Goal: Task Accomplishment & Management: Complete application form

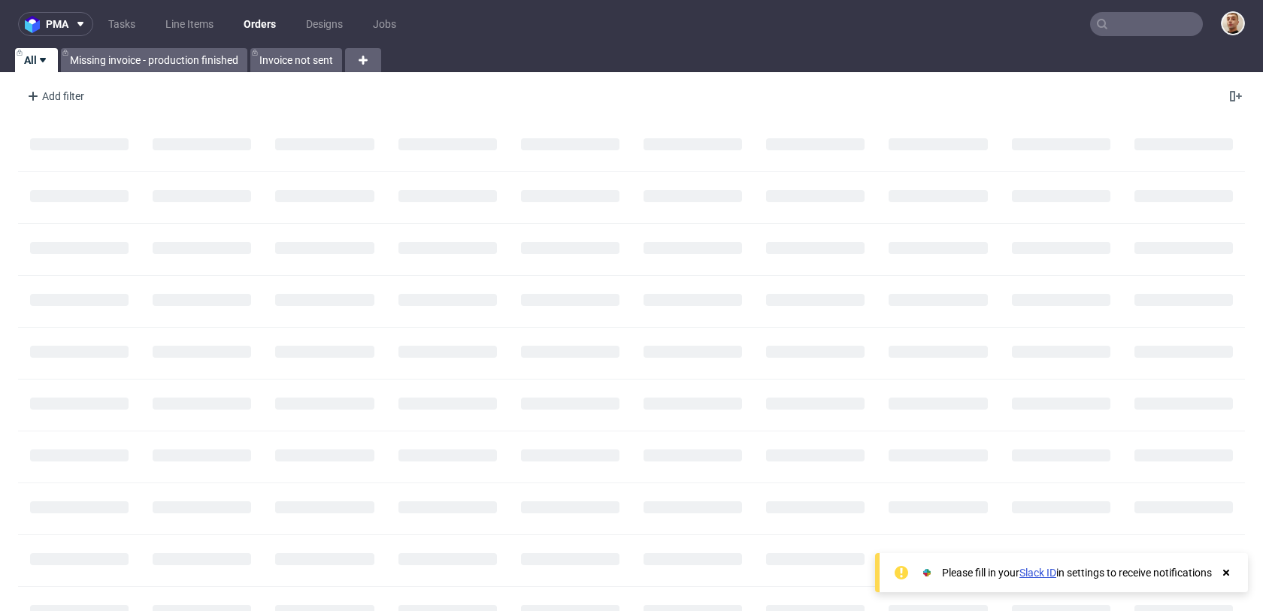
click at [1158, 20] on input "text" at bounding box center [1146, 24] width 113 height 24
paste input "000002512"
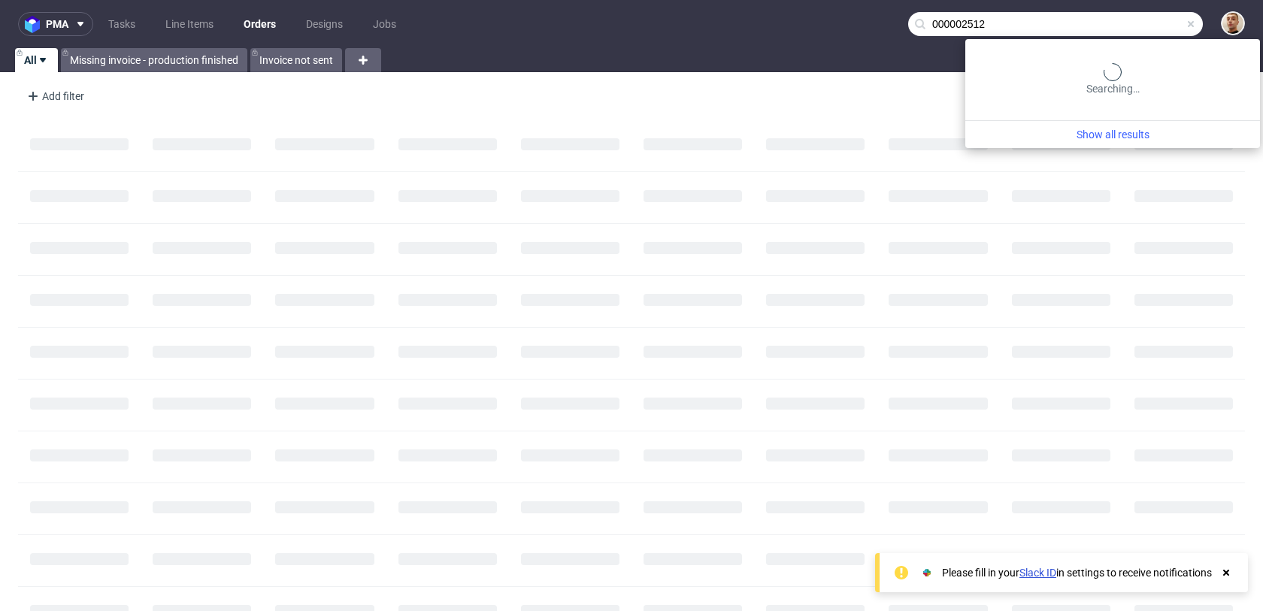
type input "000002512"
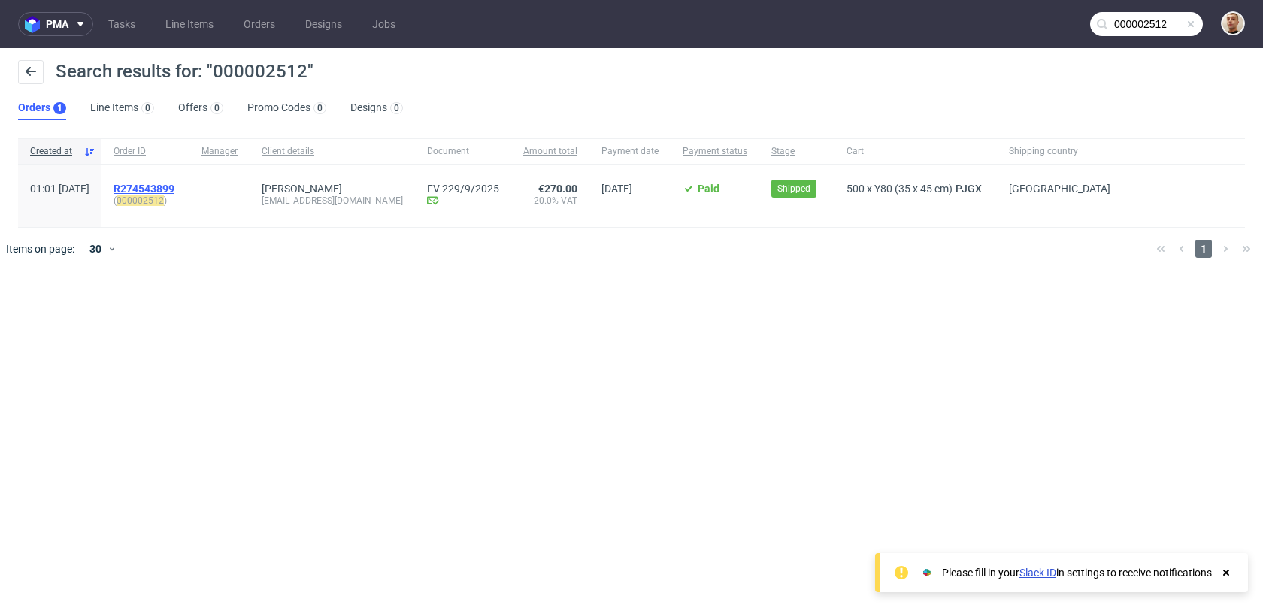
click at [174, 186] on span "R274543899" at bounding box center [144, 189] width 61 height 12
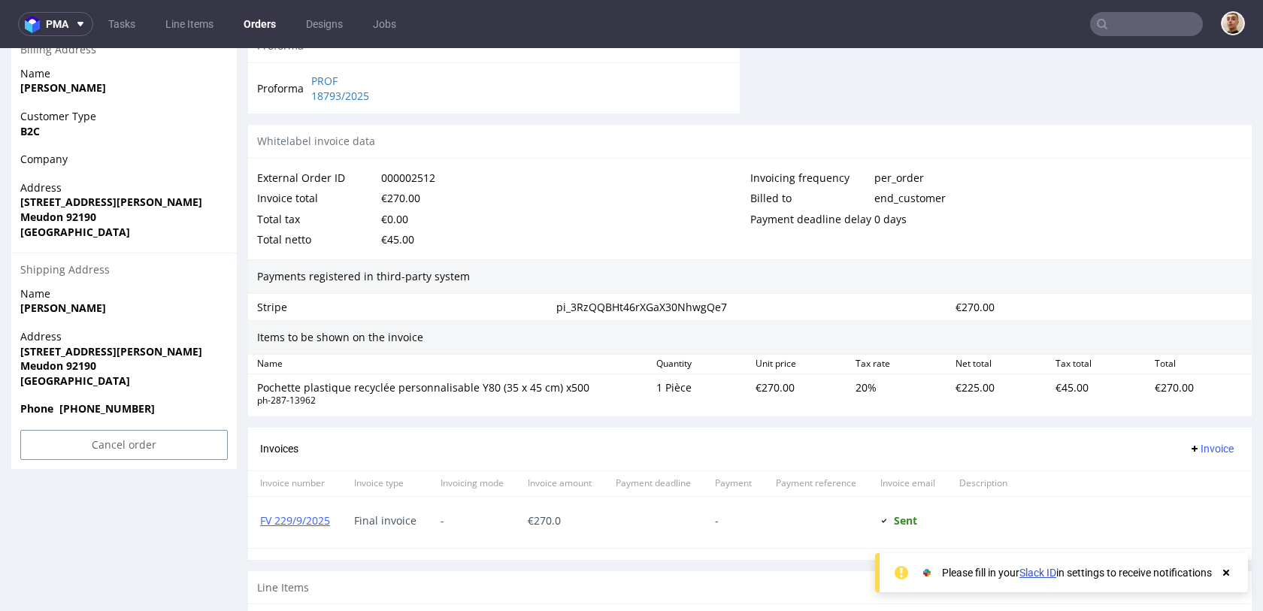
scroll to position [804, 0]
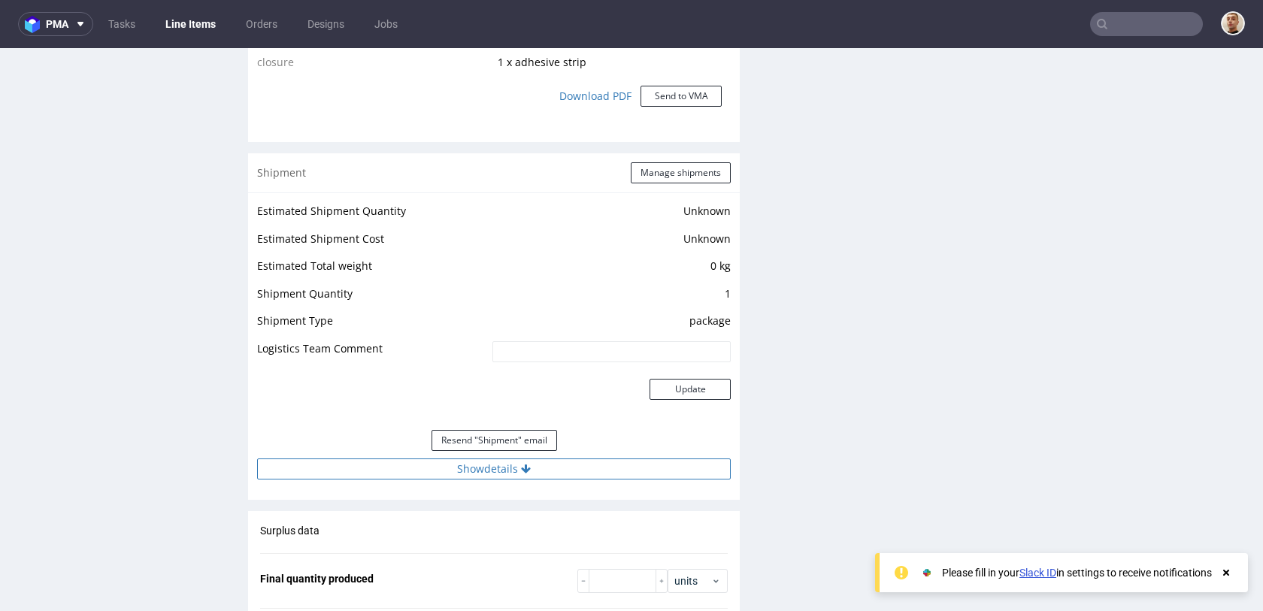
click at [524, 464] on icon at bounding box center [526, 469] width 10 height 11
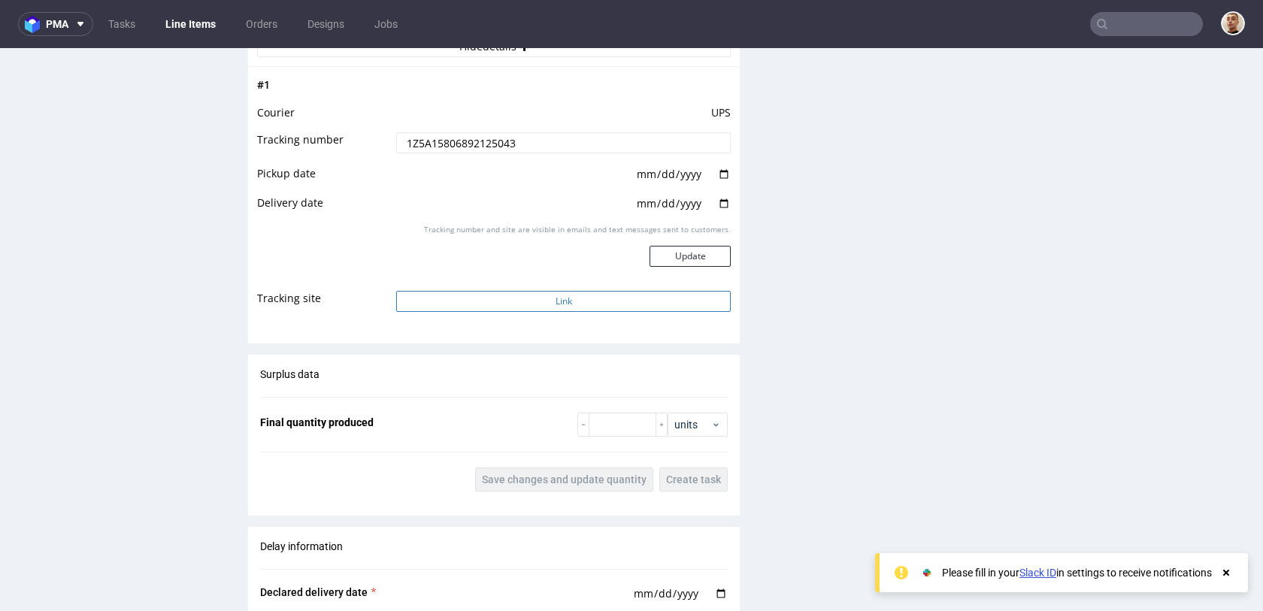
click at [541, 291] on button "Link" at bounding box center [563, 301] width 335 height 21
click at [1147, 31] on input "text" at bounding box center [1146, 24] width 113 height 24
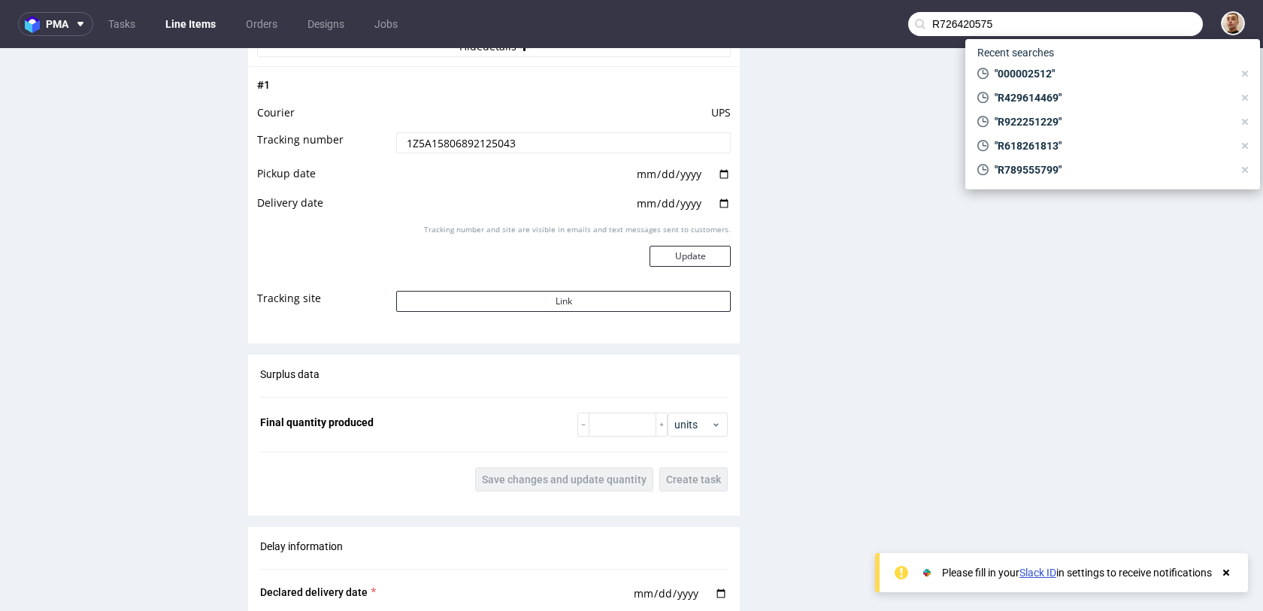
type input "R726420575"
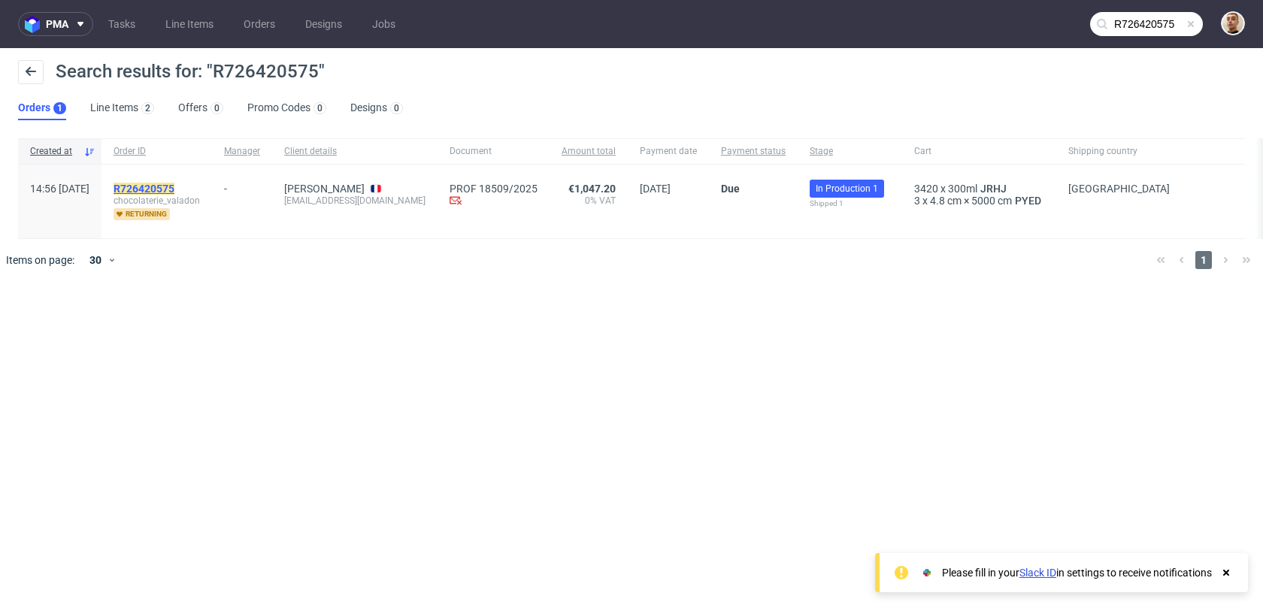
click at [174, 186] on mark "R726420575" at bounding box center [144, 189] width 61 height 12
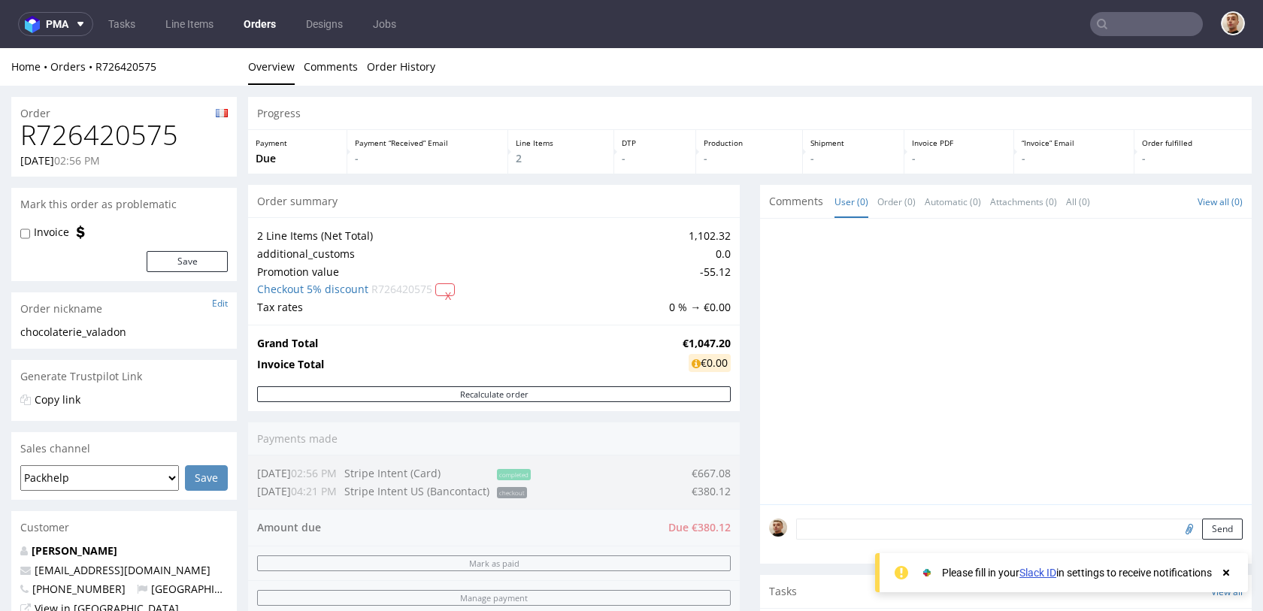
click at [119, 131] on h1 "R726420575" at bounding box center [123, 135] width 207 height 30
copy h1 "R726420575"
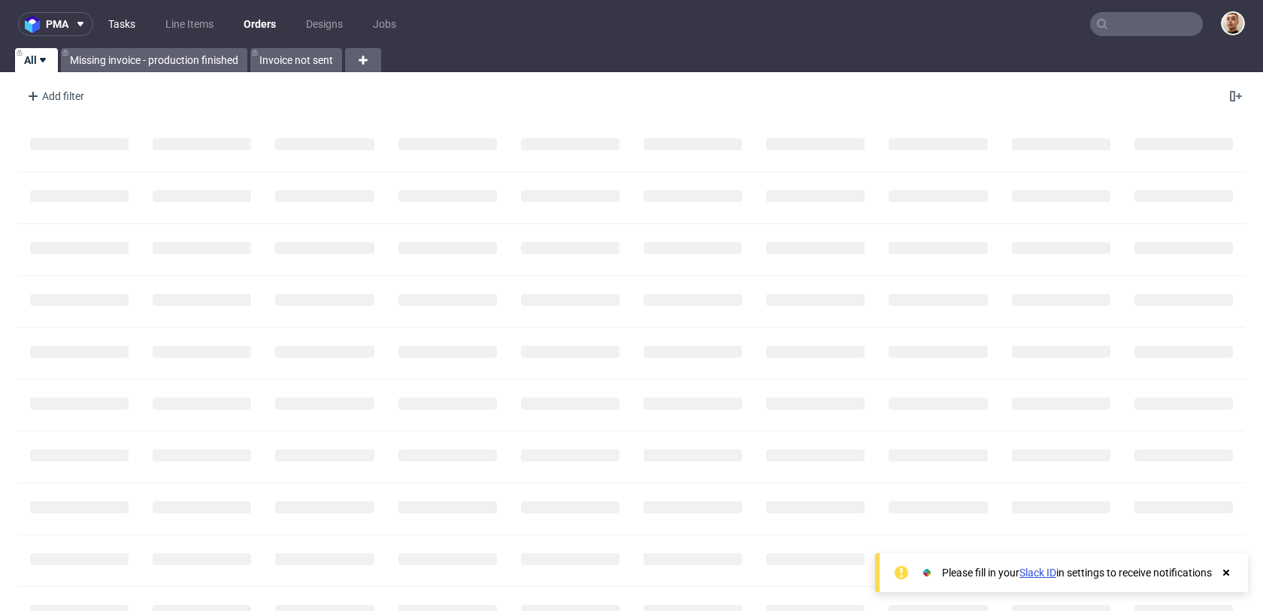
click at [132, 26] on link "Tasks" at bounding box center [121, 24] width 45 height 24
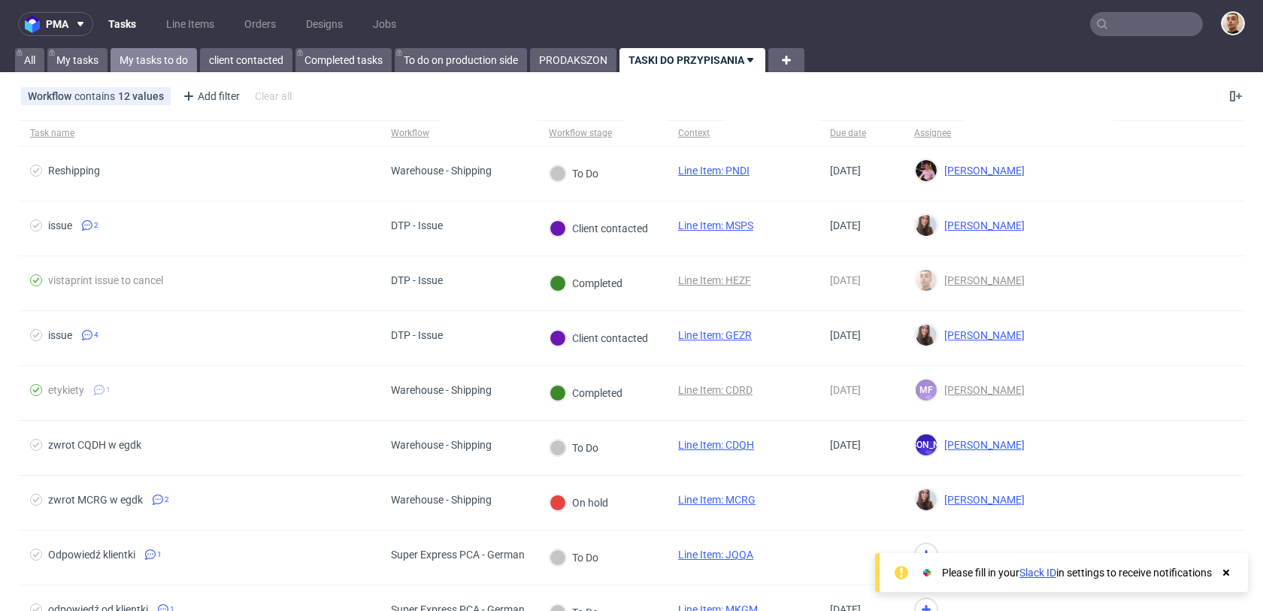
click at [156, 65] on link "My tasks to do" at bounding box center [154, 60] width 86 height 24
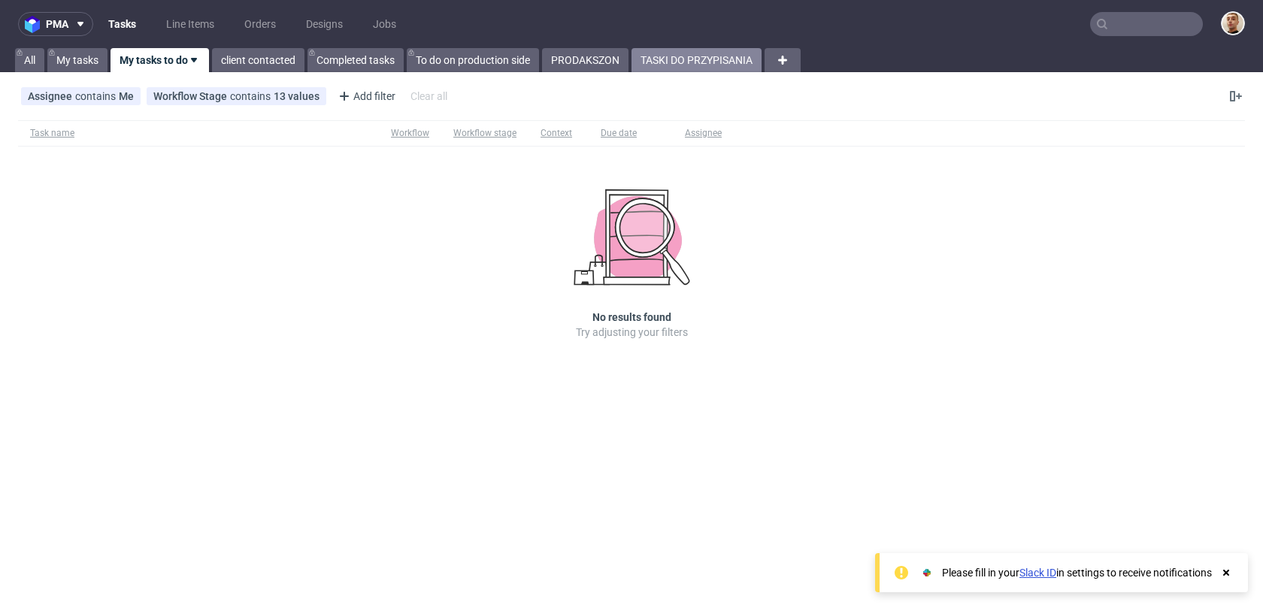
click at [665, 65] on link "TASKI DO PRZYPISANIA" at bounding box center [696, 60] width 130 height 24
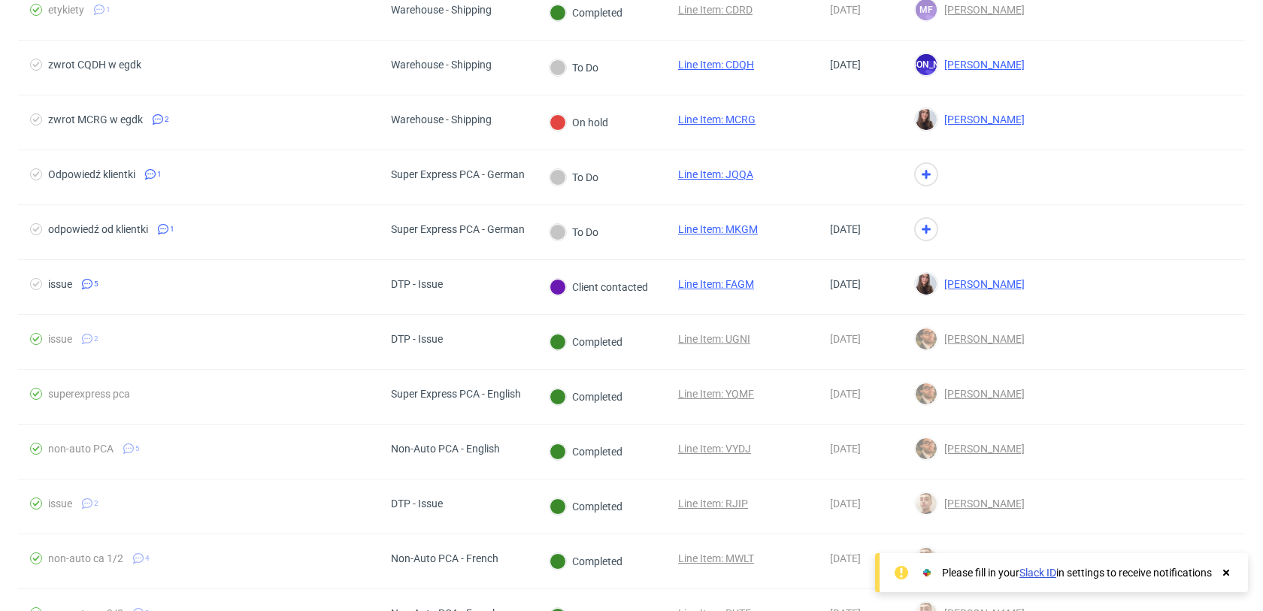
scroll to position [381, 0]
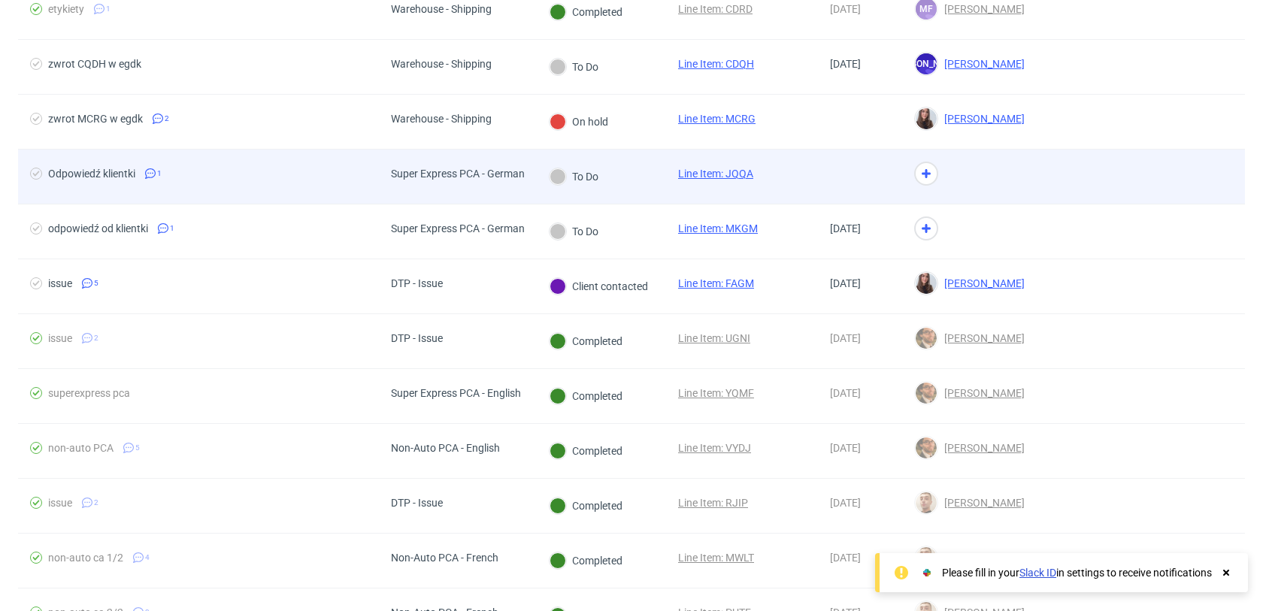
click at [474, 188] on div "Super Express PCA - German" at bounding box center [458, 177] width 158 height 54
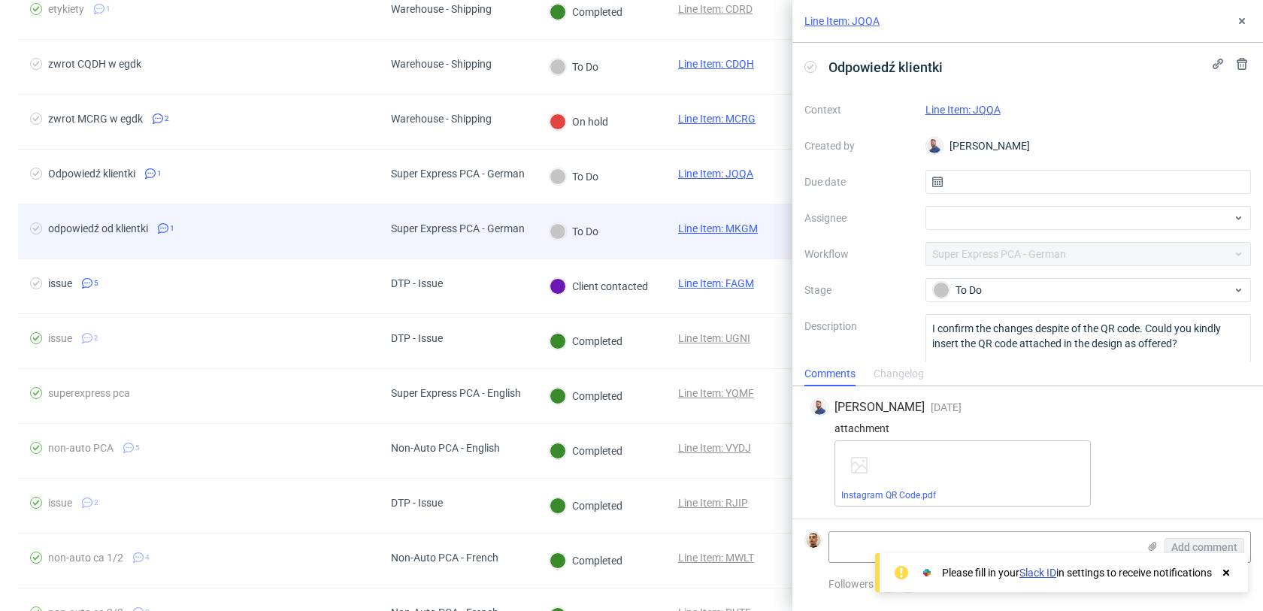
click at [474, 232] on div "Super Express PCA - German" at bounding box center [458, 229] width 134 height 12
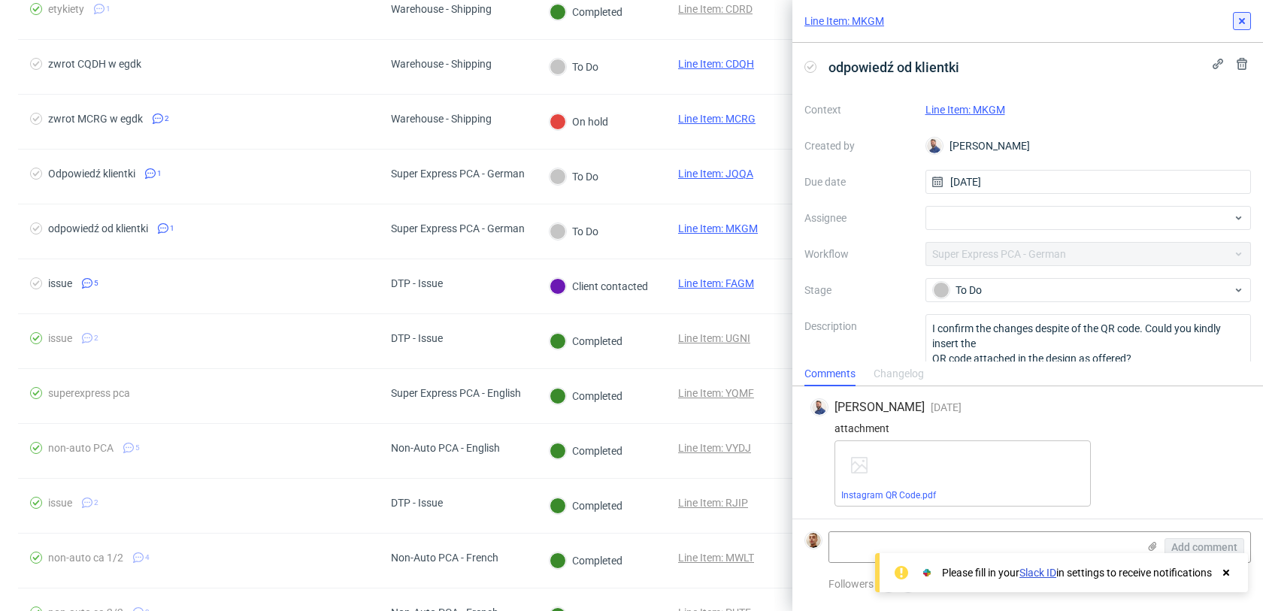
click at [1246, 21] on icon at bounding box center [1242, 21] width 12 height 12
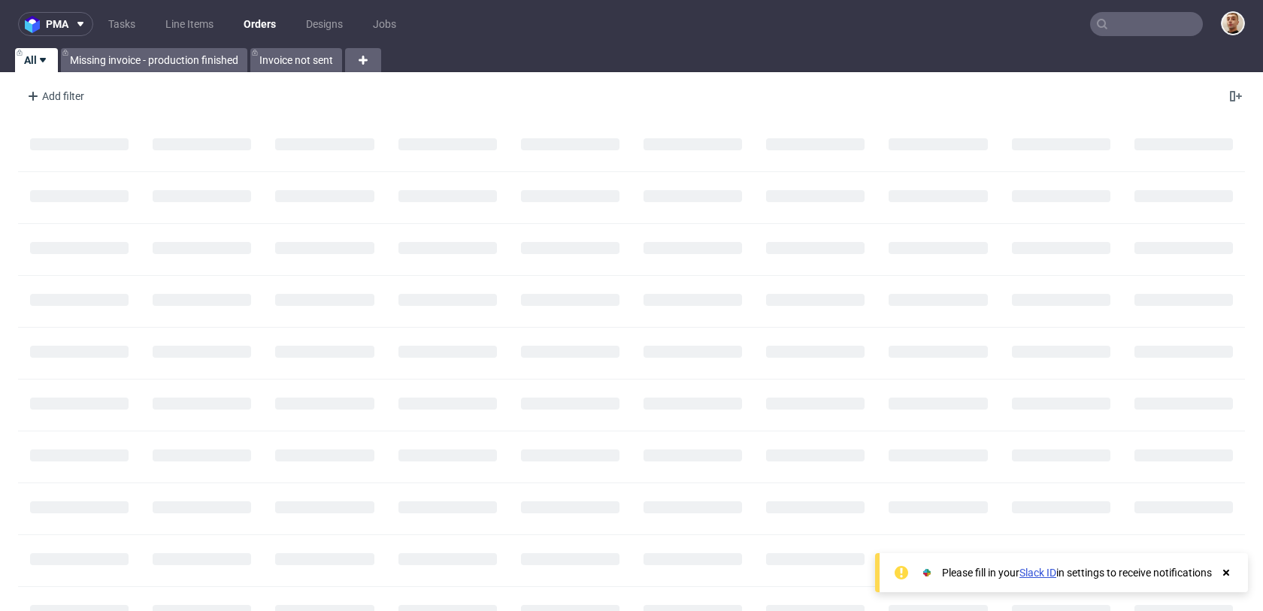
click at [1159, 24] on input "text" at bounding box center [1146, 24] width 113 height 24
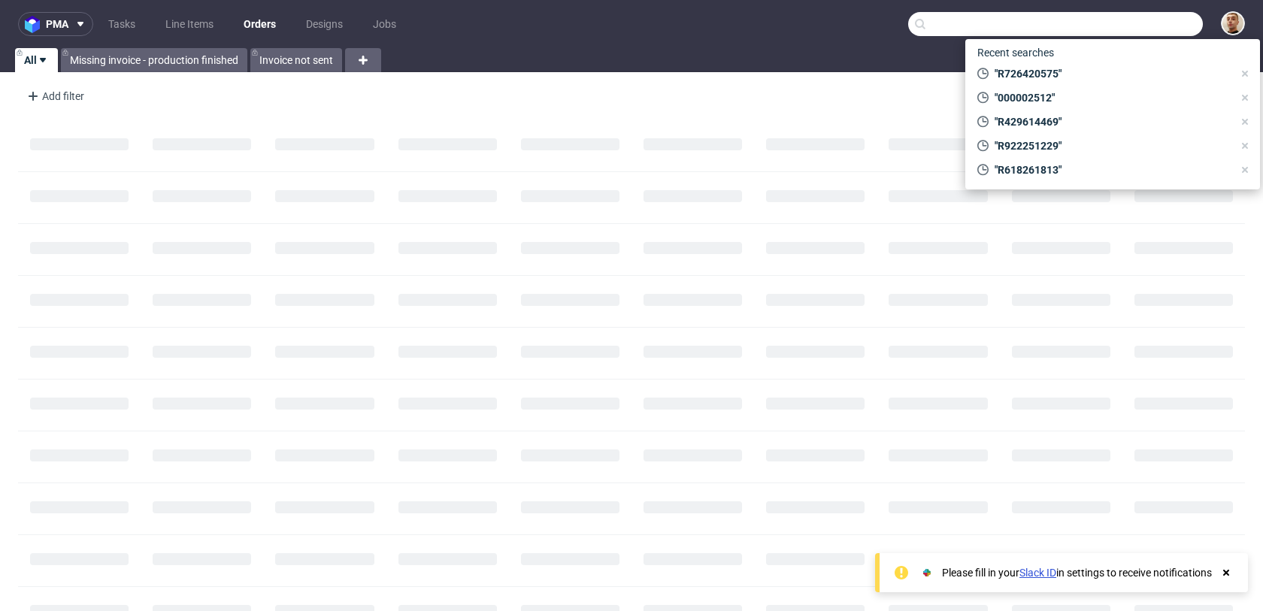
paste input "000002512"
type input "000002512"
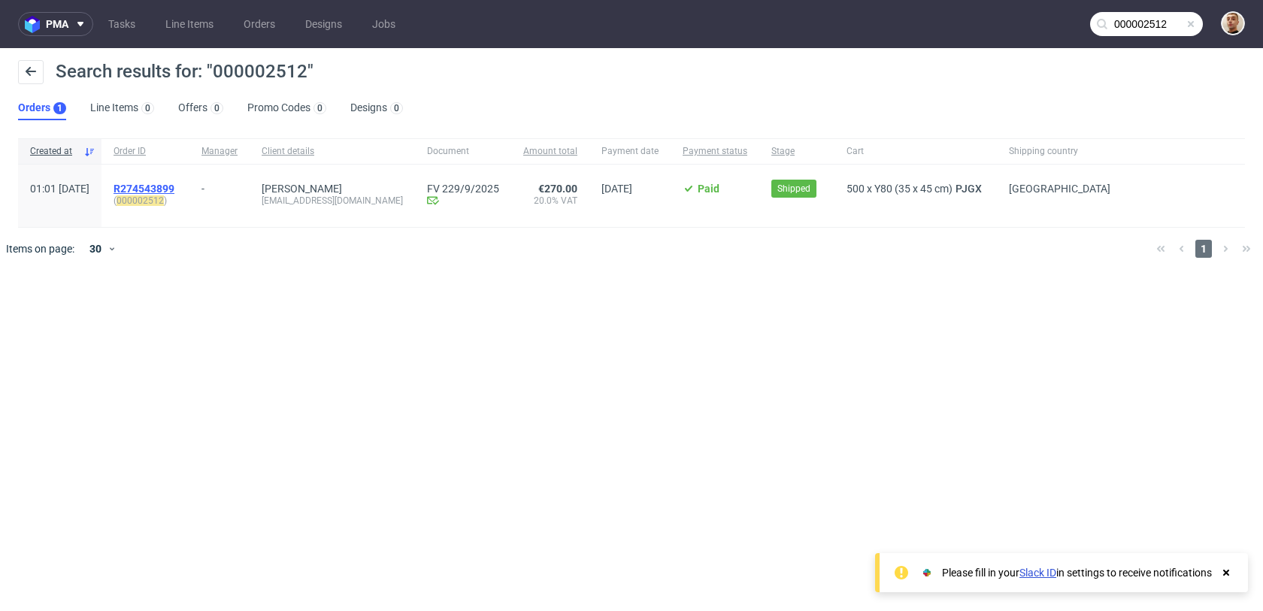
click at [174, 191] on span "R274543899" at bounding box center [144, 189] width 61 height 12
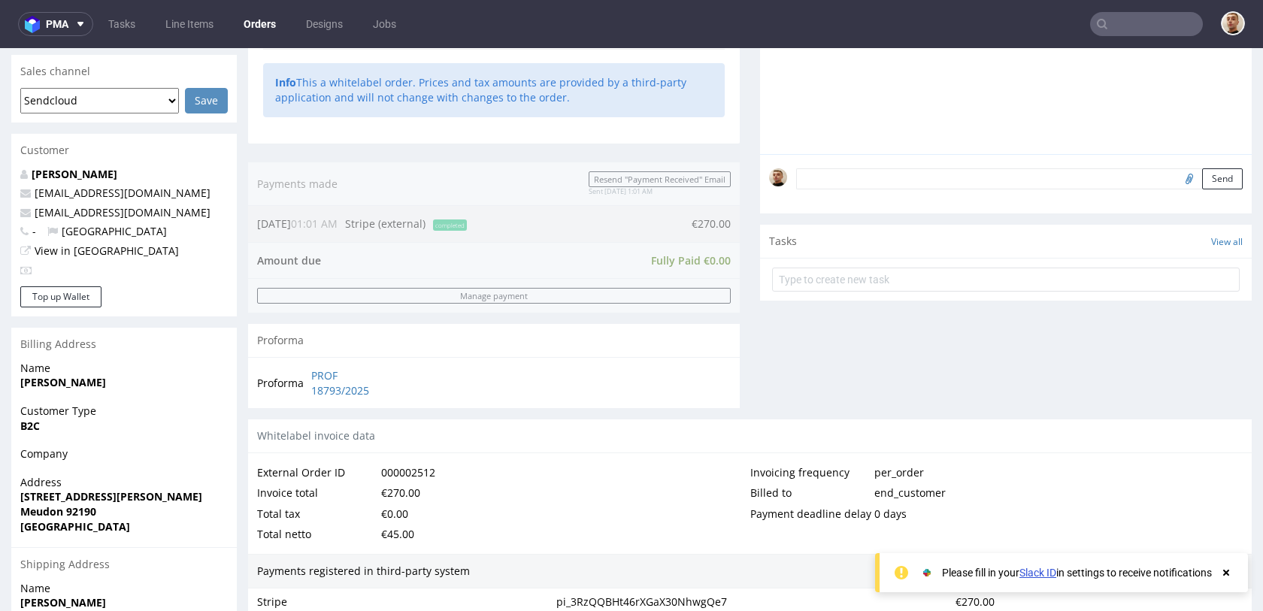
scroll to position [804, 0]
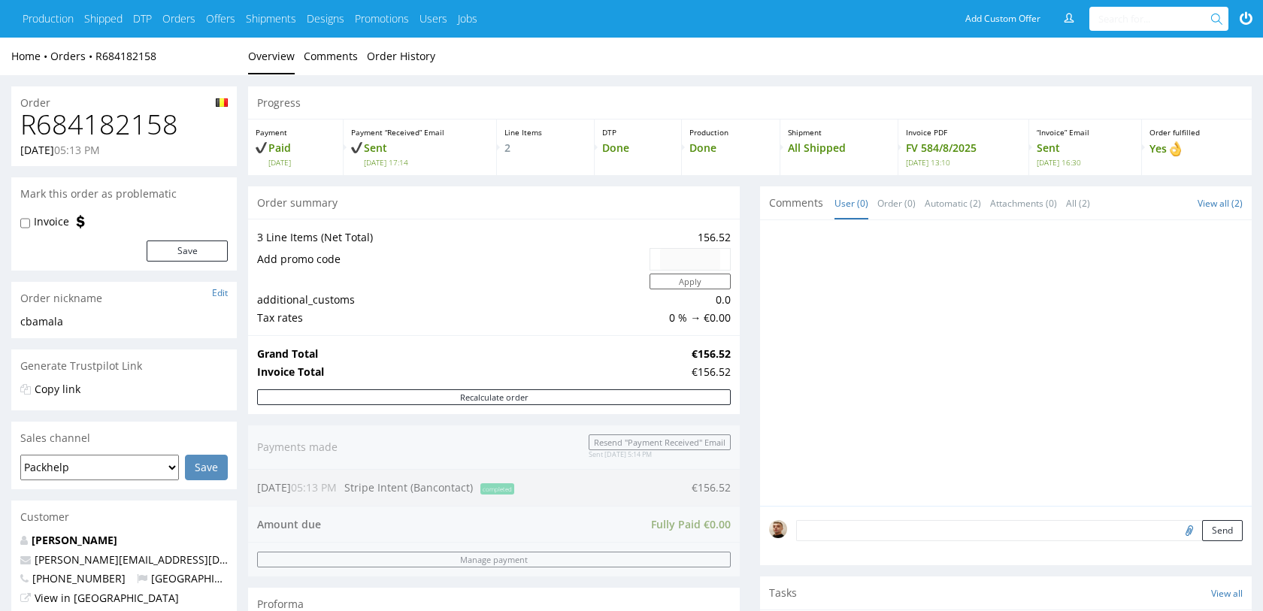
click at [102, 126] on h1 "R684182158" at bounding box center [123, 125] width 207 height 30
copy h1 "R684182158"
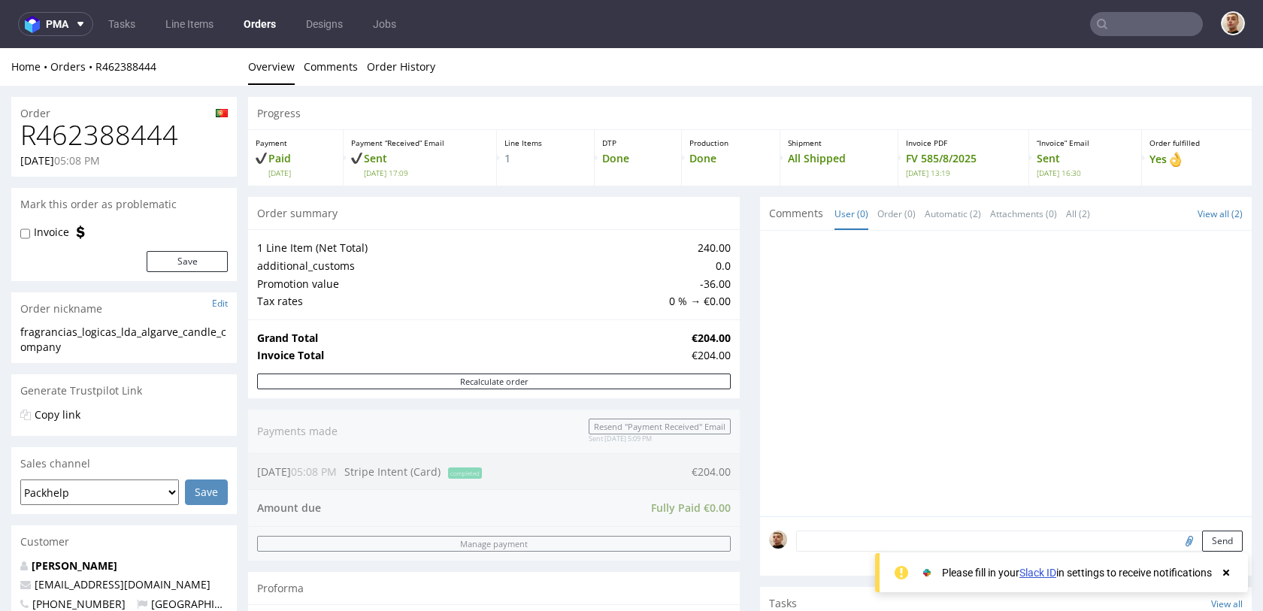
click at [112, 142] on h1 "R462388444" at bounding box center [123, 135] width 207 height 30
copy h1 "R462388444"
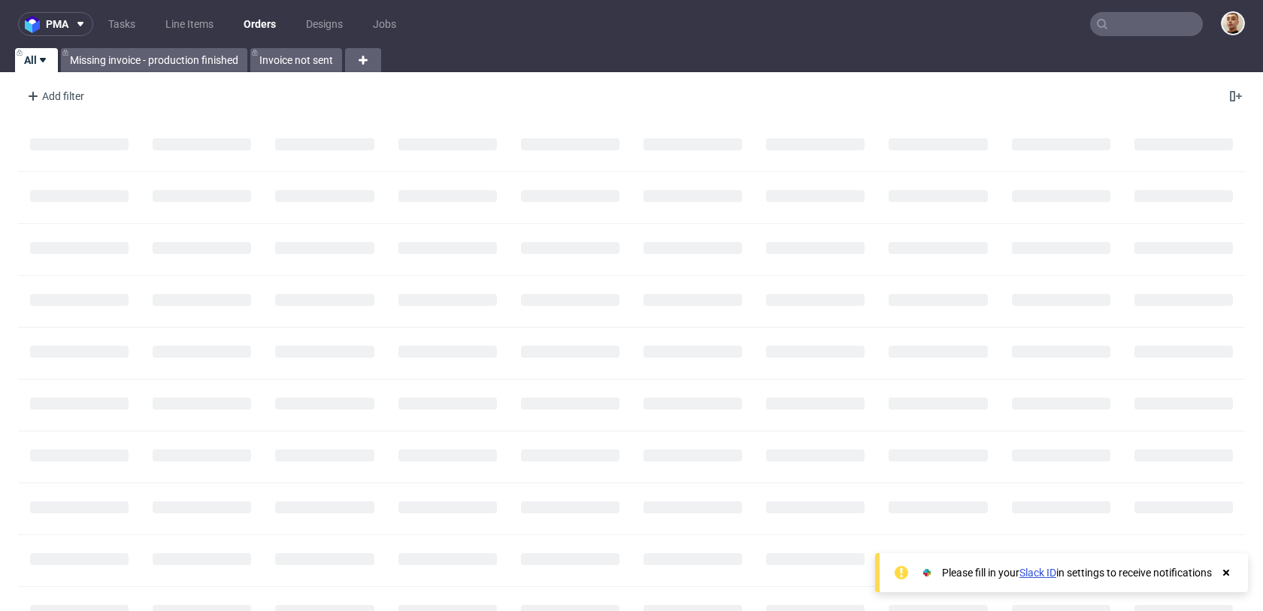
click at [1163, 29] on input "text" at bounding box center [1146, 24] width 113 height 24
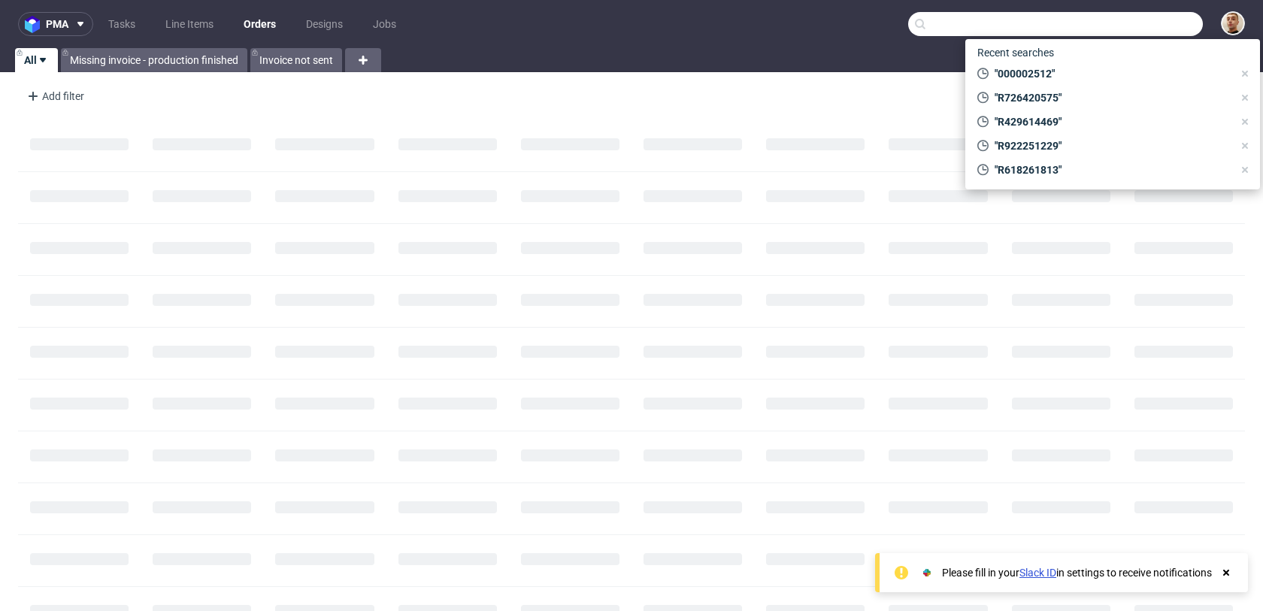
paste input "R876220943"
type input "R876220943"
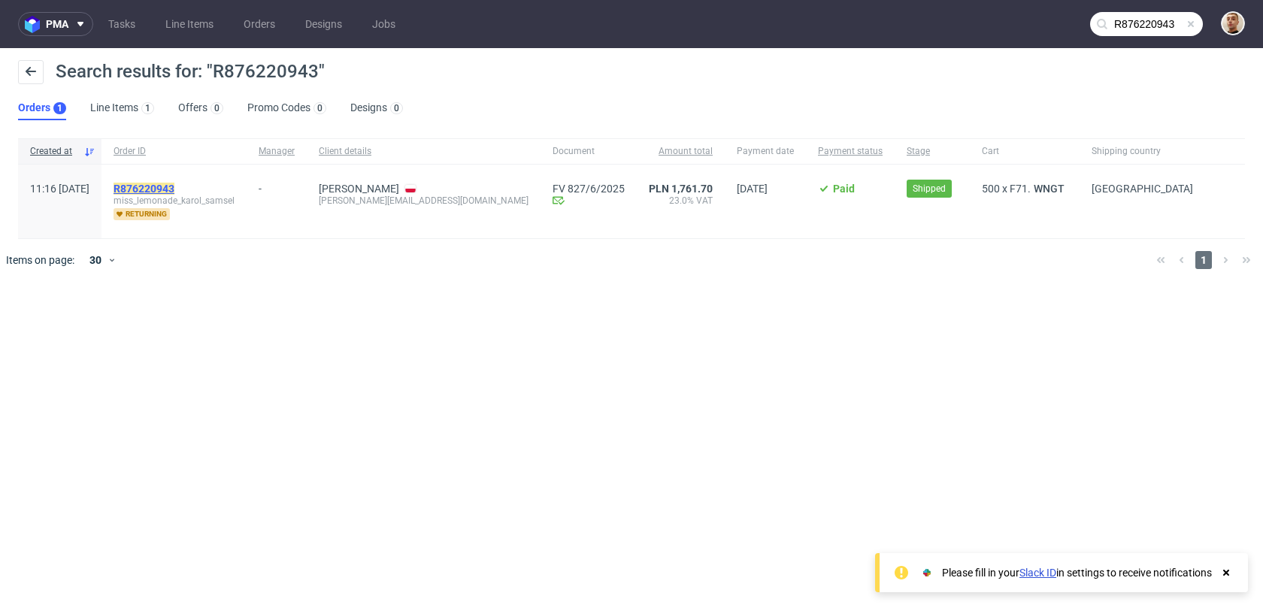
click at [174, 192] on mark "R876220943" at bounding box center [144, 189] width 61 height 12
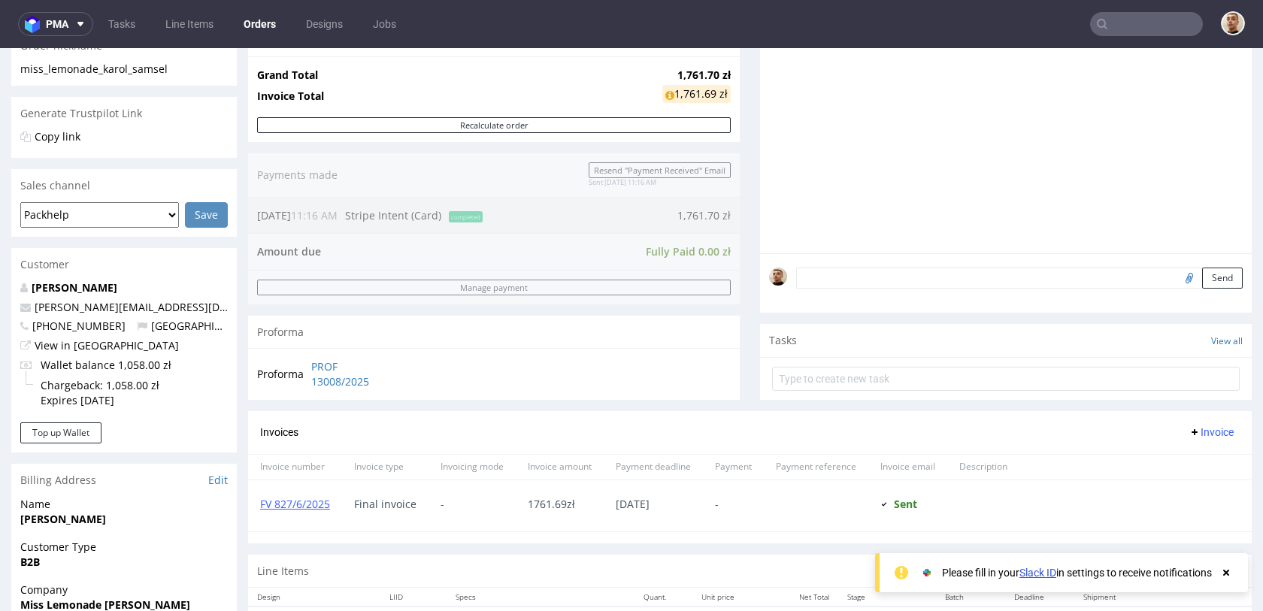
scroll to position [268, 0]
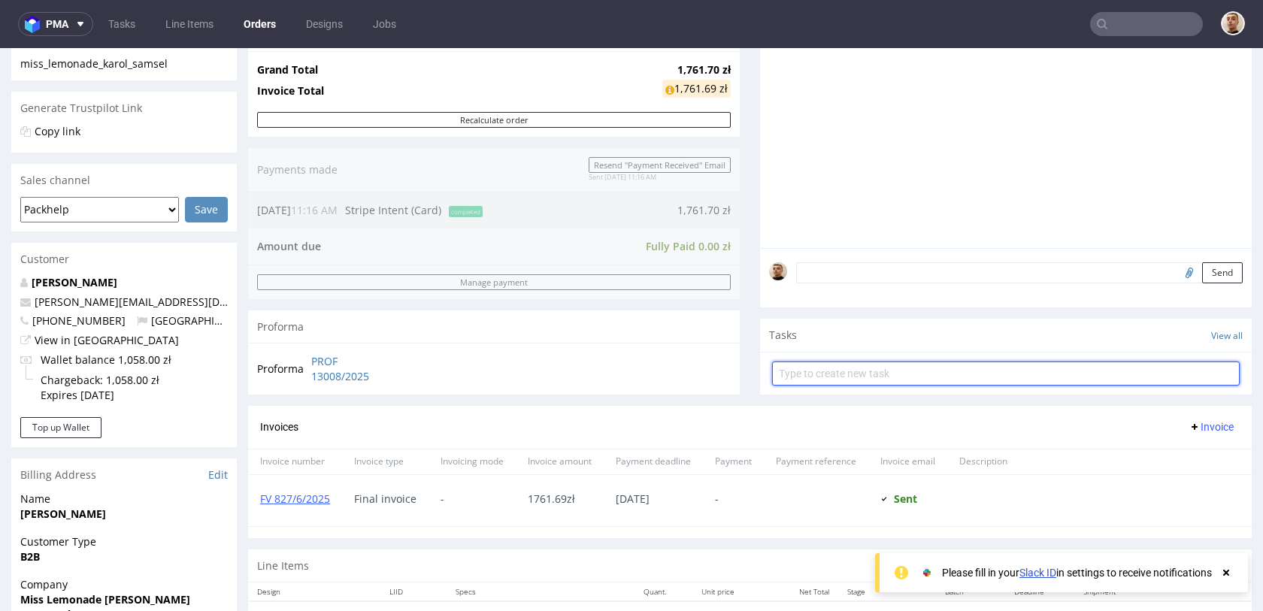
click at [800, 365] on input "text" at bounding box center [1006, 374] width 468 height 24
type input "refund"
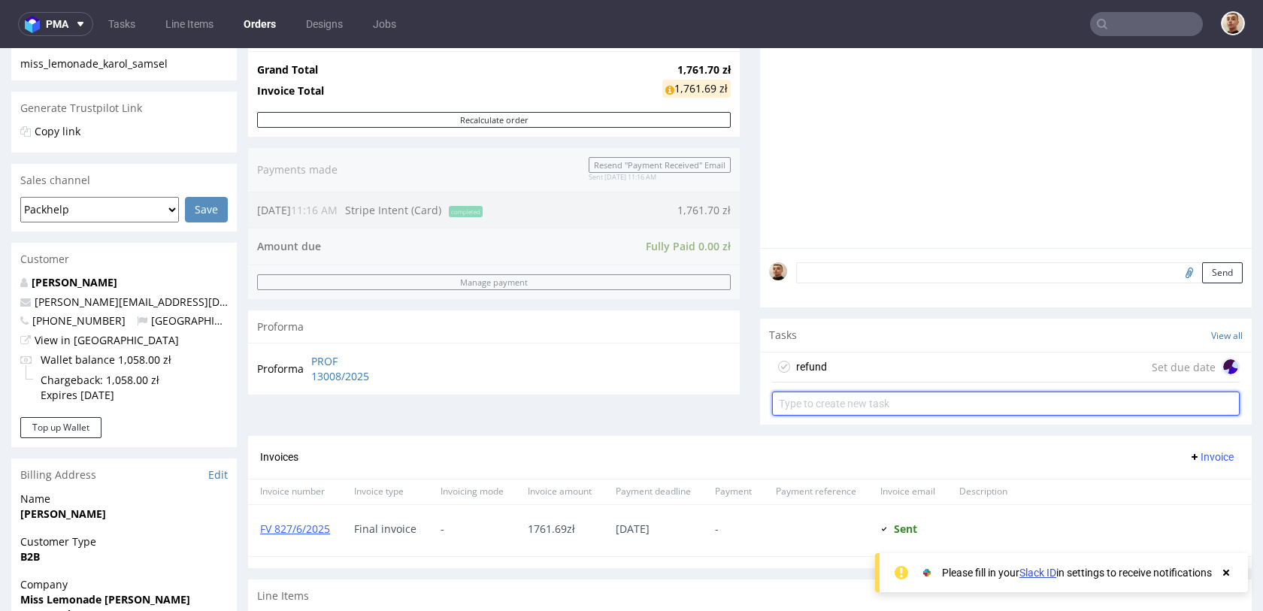
click at [863, 410] on input "text" at bounding box center [1006, 404] width 468 height 24
type input "invoice's correction"
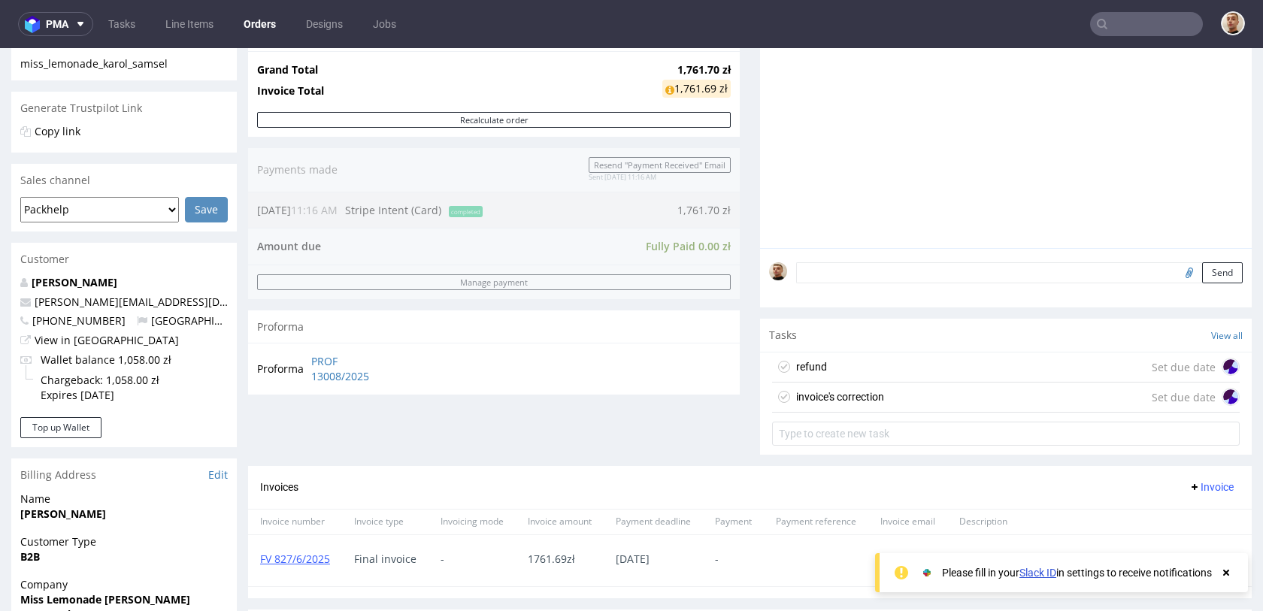
click at [877, 353] on div "refund Set due date" at bounding box center [1006, 368] width 468 height 30
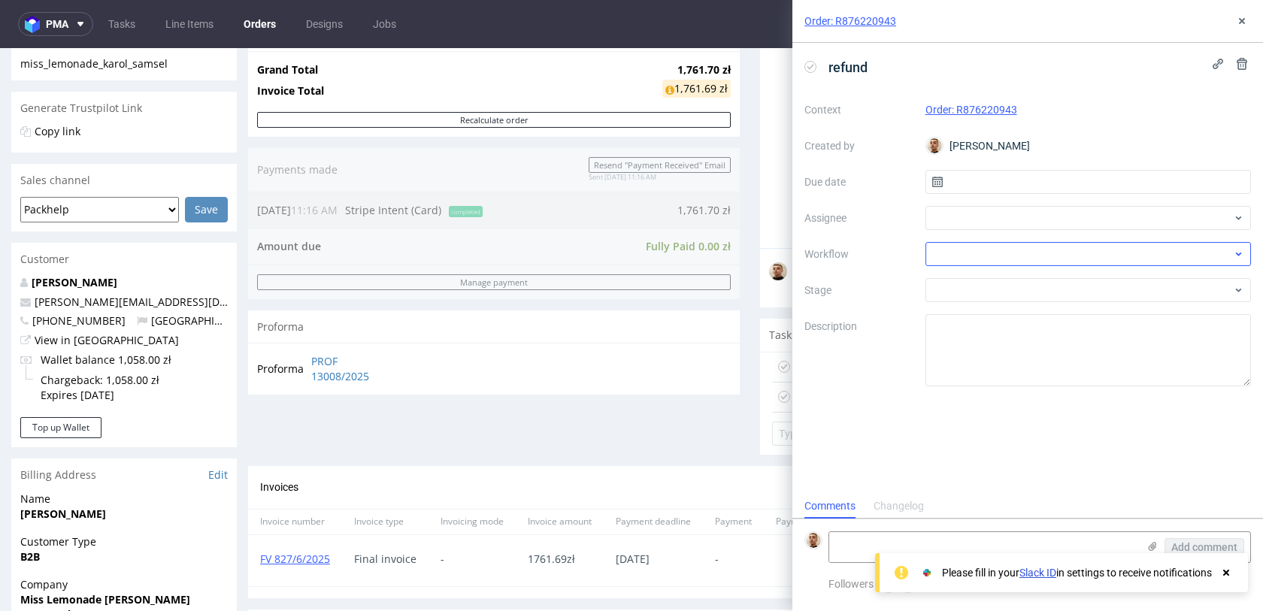
scroll to position [12, 0]
click at [1049, 187] on input "text" at bounding box center [1088, 182] width 326 height 24
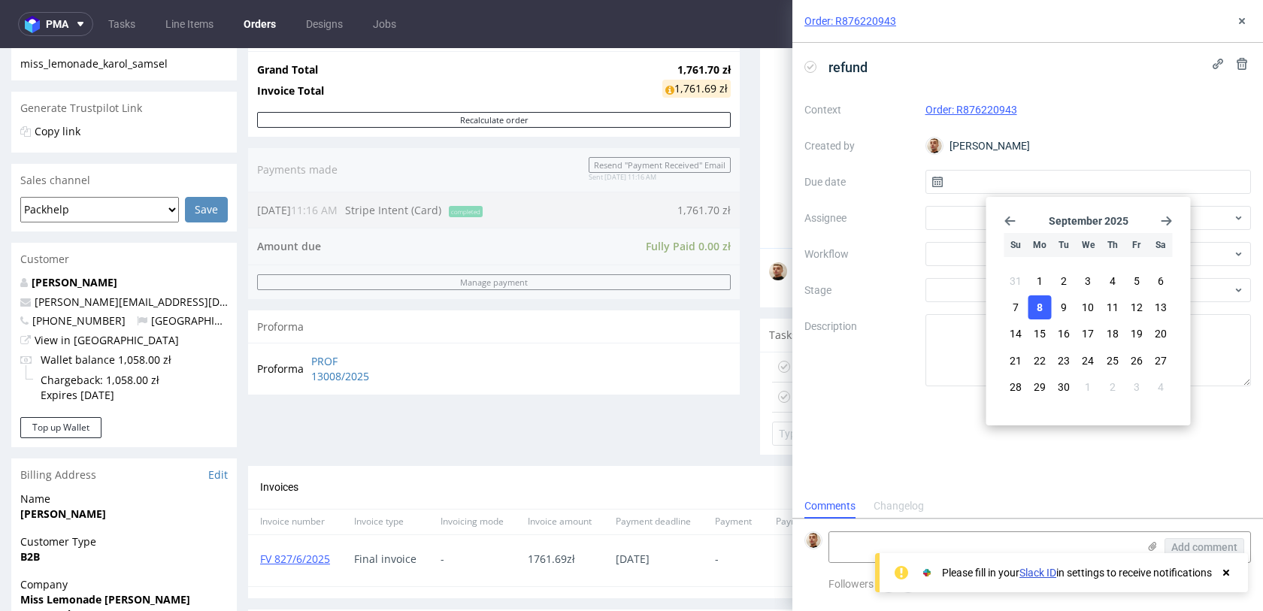
click at [1046, 308] on button "8" at bounding box center [1039, 307] width 23 height 24
type input "[DATE]"
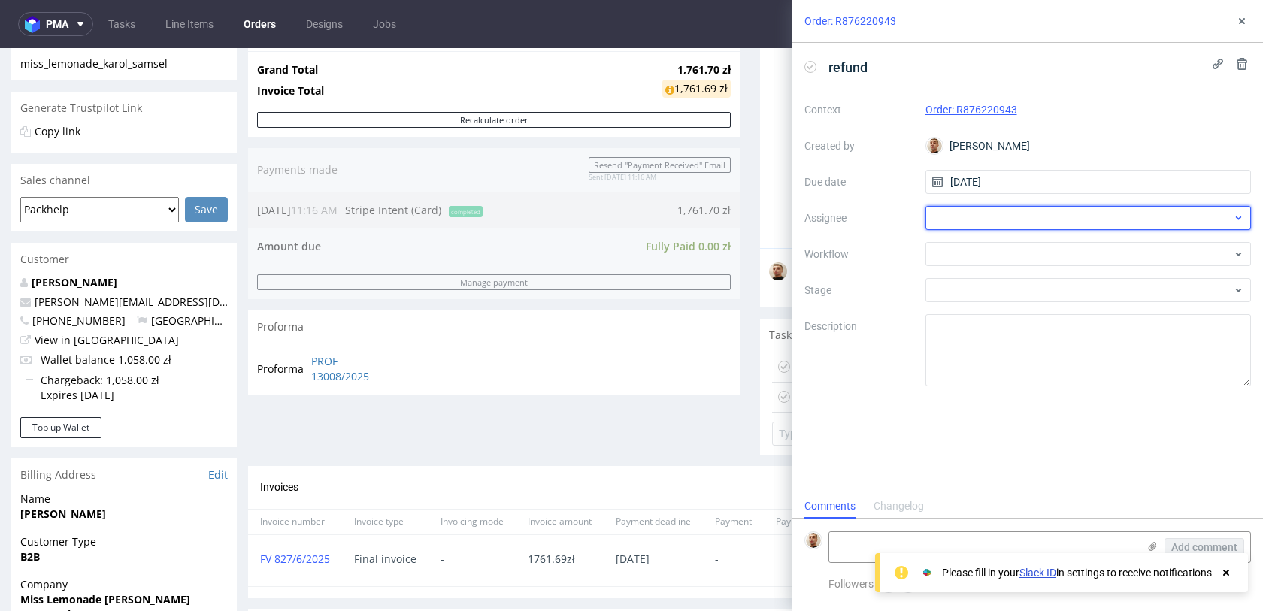
click at [991, 214] on div at bounding box center [1088, 218] width 326 height 24
type input "kaczo"
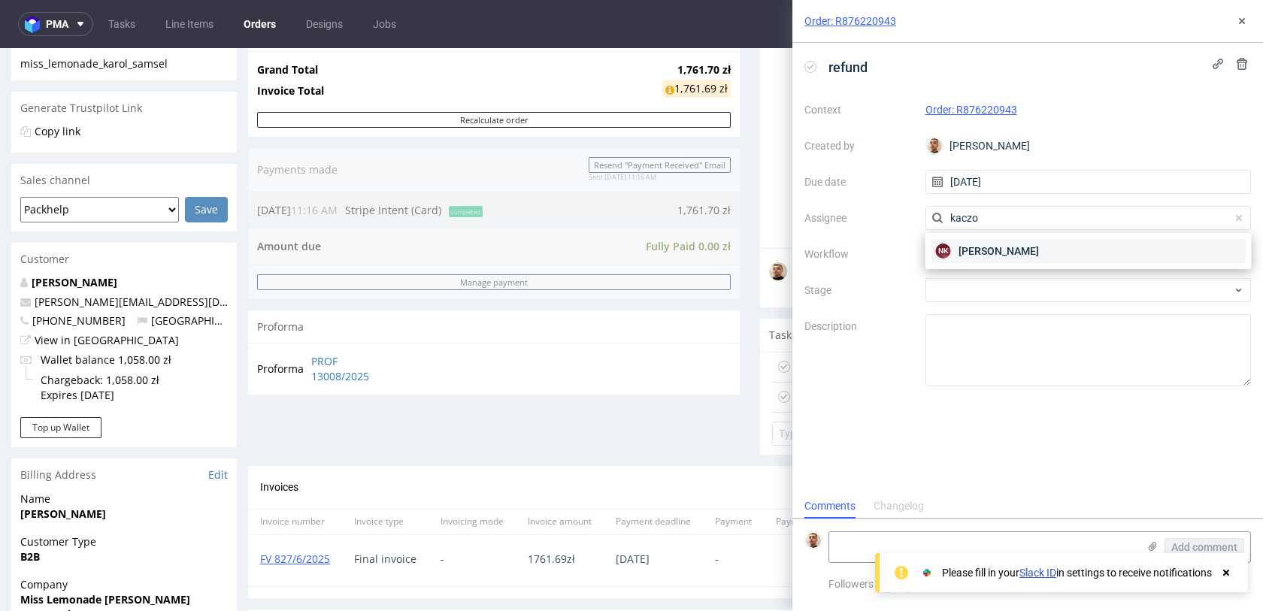
click at [985, 244] on span "[PERSON_NAME]" at bounding box center [998, 251] width 80 height 15
click at [985, 244] on div at bounding box center [1088, 254] width 326 height 24
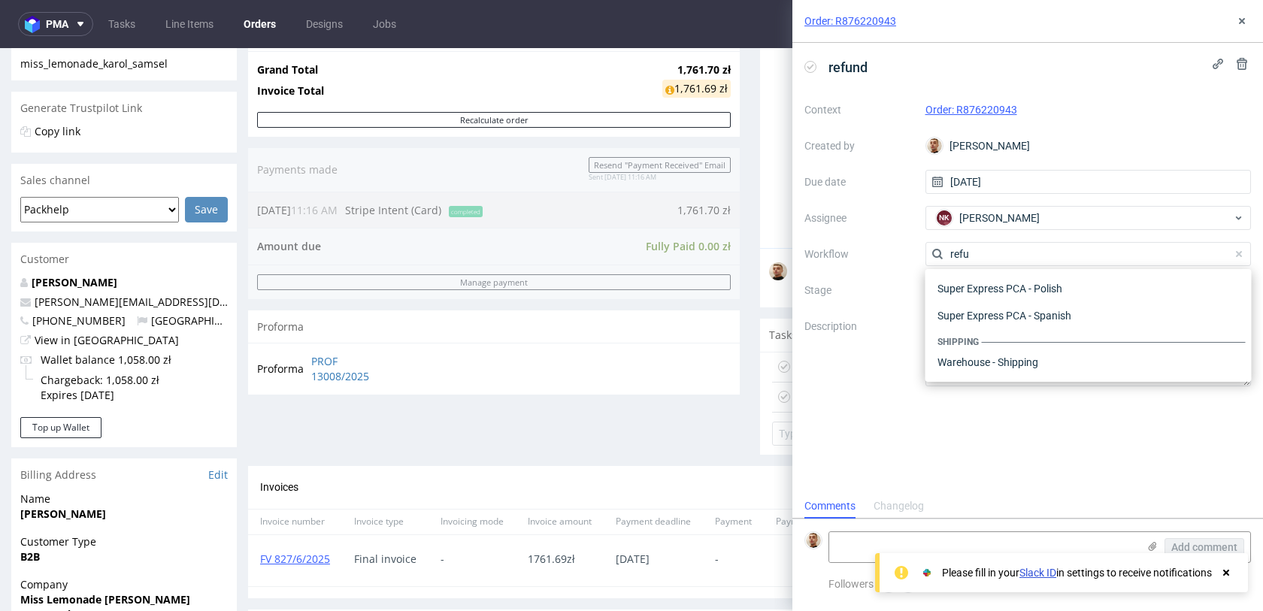
scroll to position [81, 0]
type input "refund"
click at [1007, 331] on div "Finance - Refunds - Stripe" at bounding box center [1088, 335] width 314 height 27
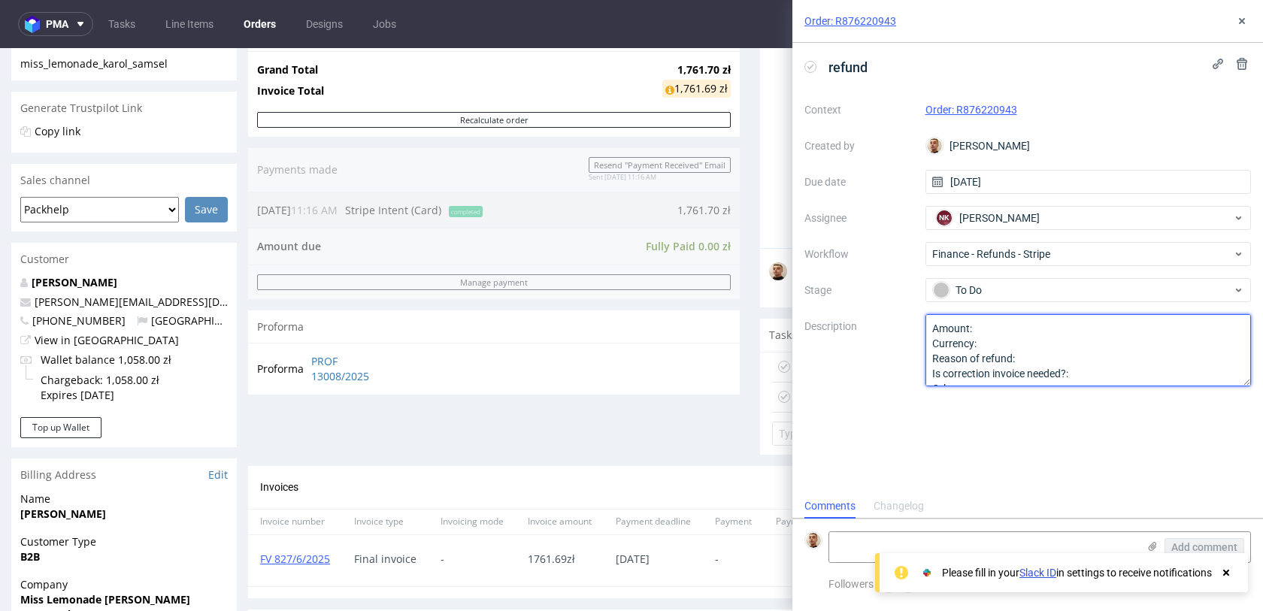
click at [1007, 322] on textarea "Amount: Currency: Reason of refund: Is correction invoice needed?: Other:" at bounding box center [1088, 350] width 326 height 72
click at [1038, 356] on textarea "Amount: Currency: Reason of refund: Is correction invoice needed?: Other:" at bounding box center [1088, 350] width 326 height 72
click at [1103, 371] on textarea "Amount: Currency: Reason of refund: Is correction invoice needed?: Other:" at bounding box center [1088, 350] width 326 height 72
type textarea "Amount: full ref Currency: Reason of refund: complaint due to folding issue Is …"
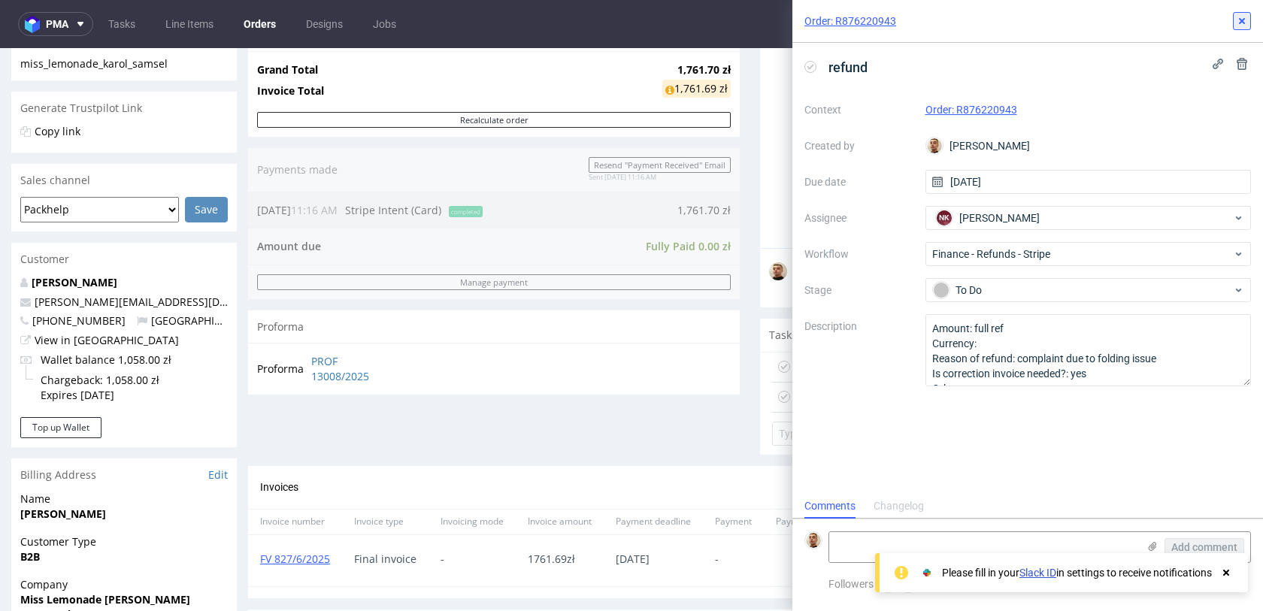
click at [1246, 15] on icon at bounding box center [1242, 21] width 12 height 12
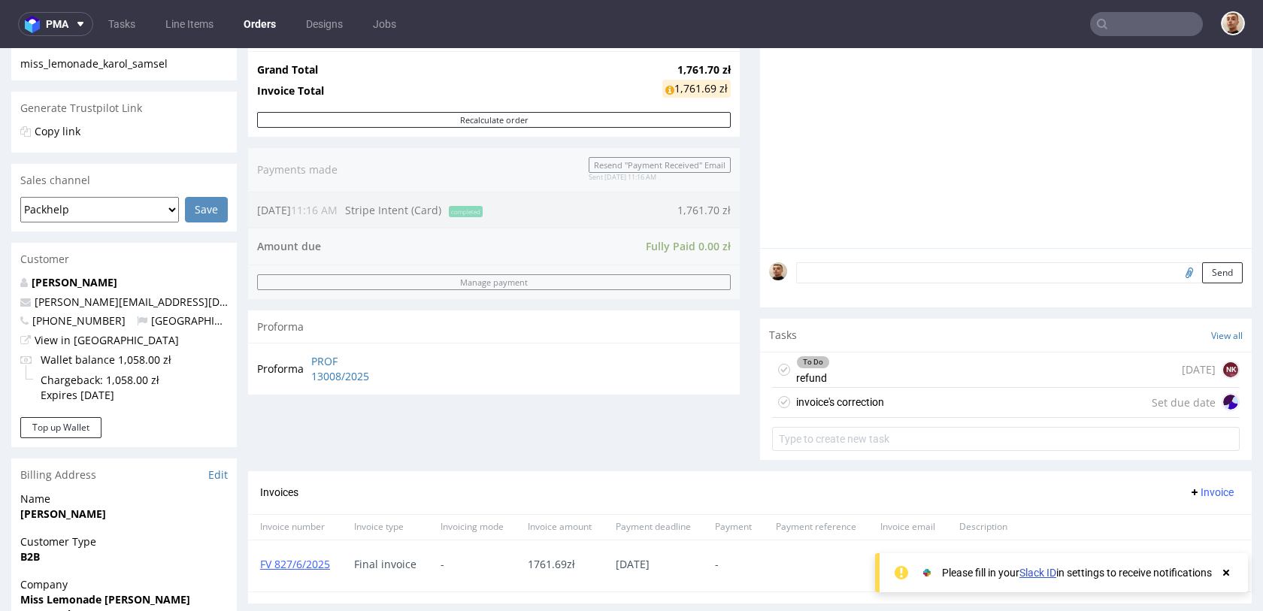
click at [867, 401] on div "invoice's correction" at bounding box center [840, 402] width 88 height 18
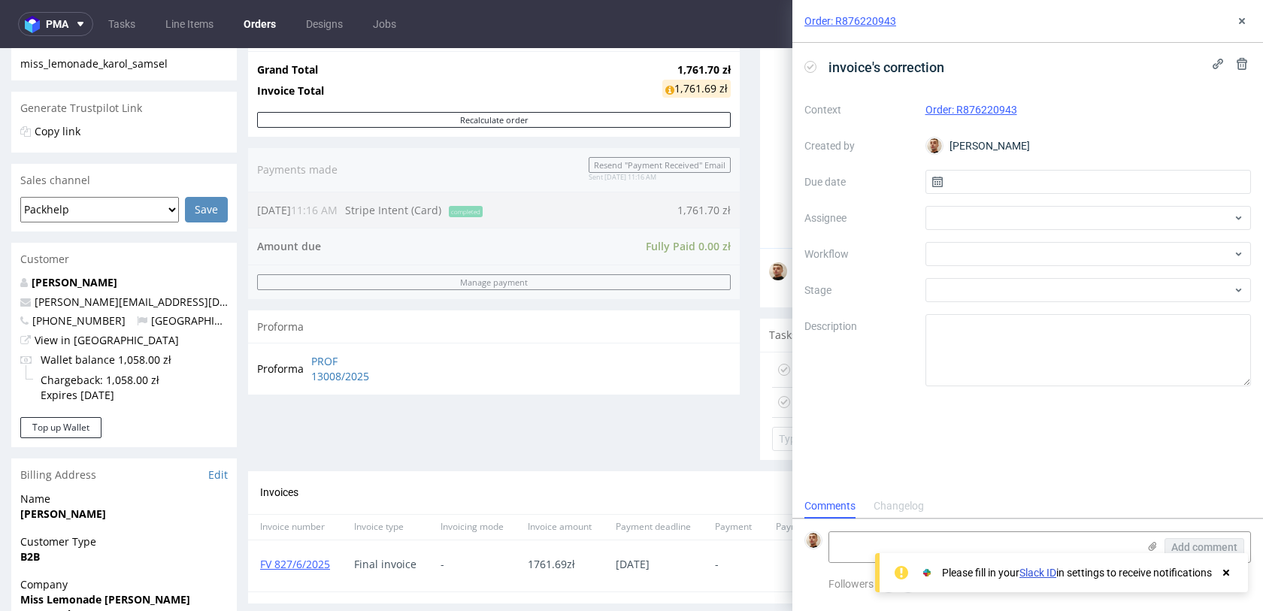
scroll to position [12, 0]
click at [1013, 186] on input "text" at bounding box center [1088, 182] width 326 height 24
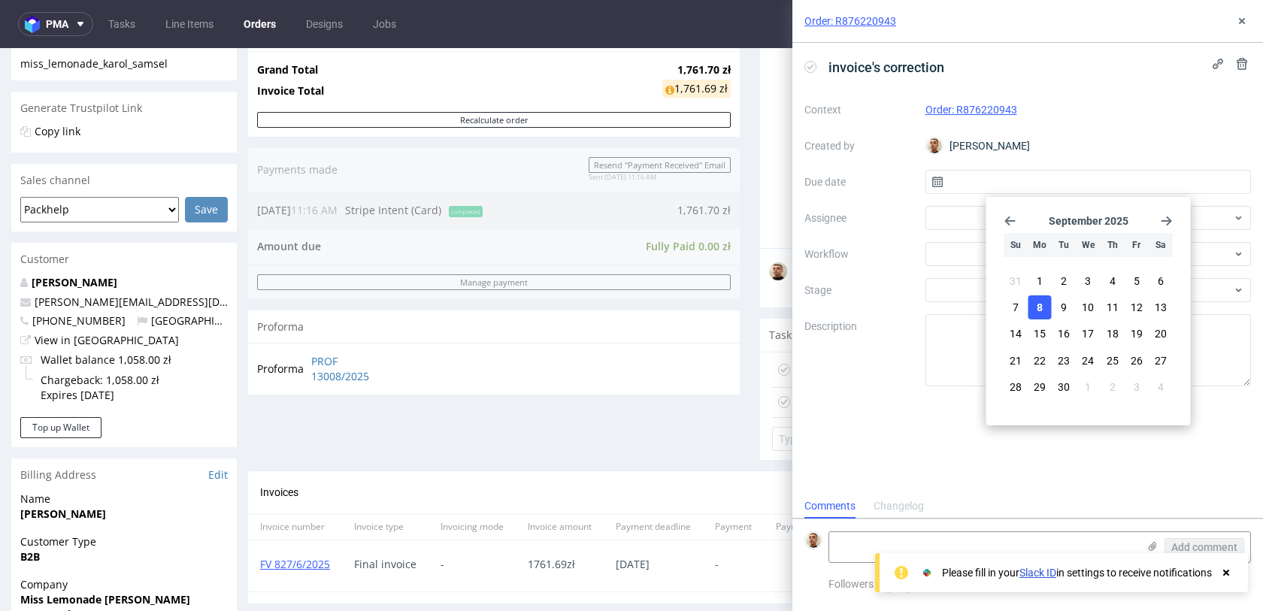
click at [1042, 298] on button "8" at bounding box center [1039, 307] width 23 height 24
type input "[DATE]"
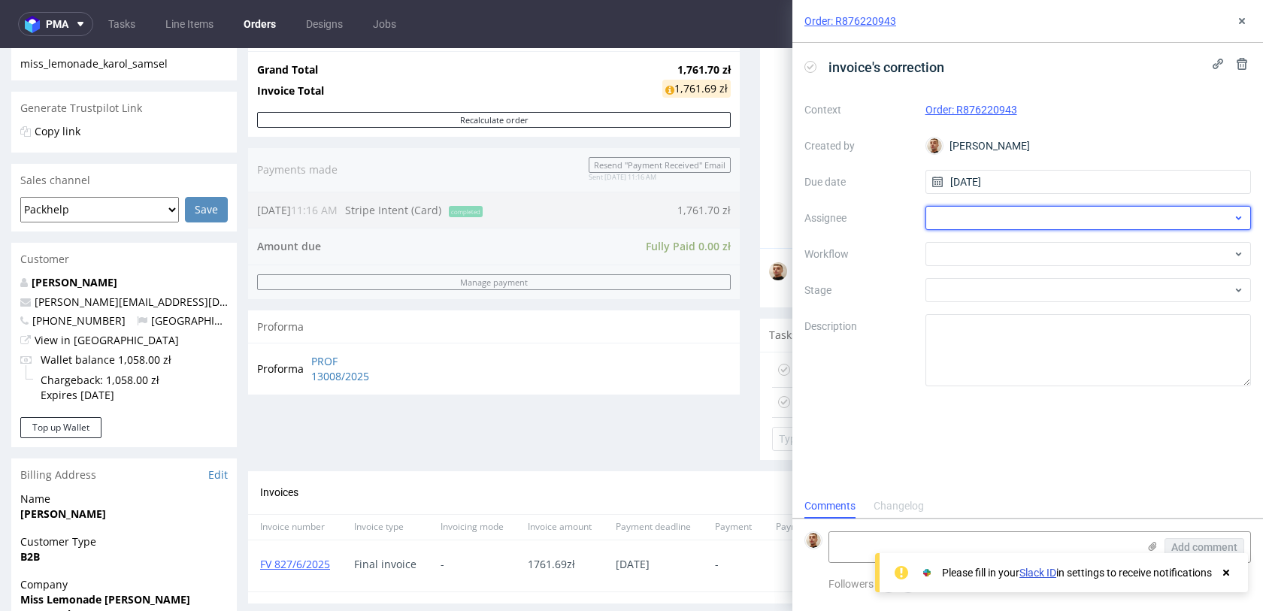
click at [985, 210] on div at bounding box center [1088, 218] width 326 height 24
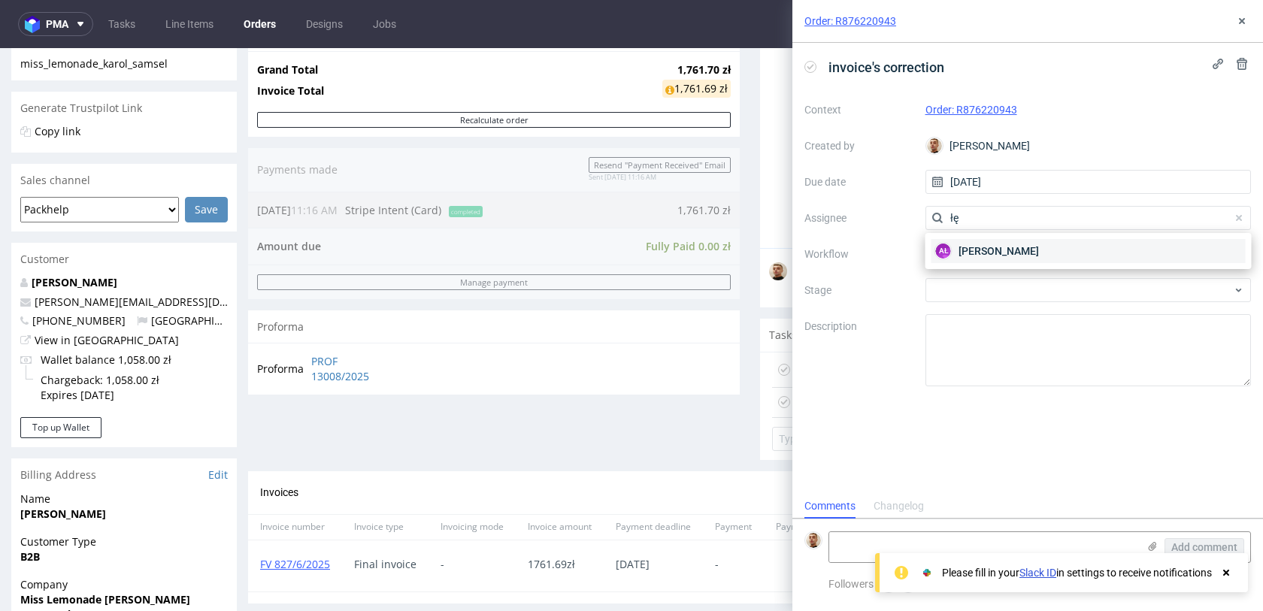
type input "łę"
click at [978, 243] on div "AŁ [PERSON_NAME]" at bounding box center [1088, 251] width 314 height 24
click at [977, 249] on div at bounding box center [1088, 254] width 326 height 24
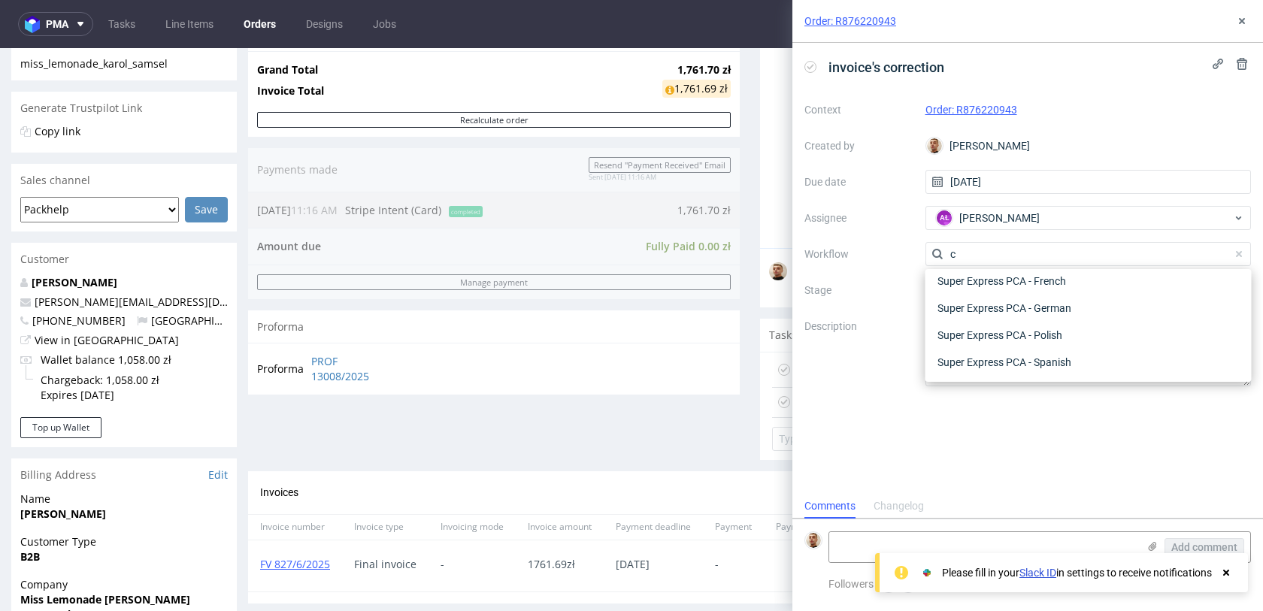
scroll to position [0, 0]
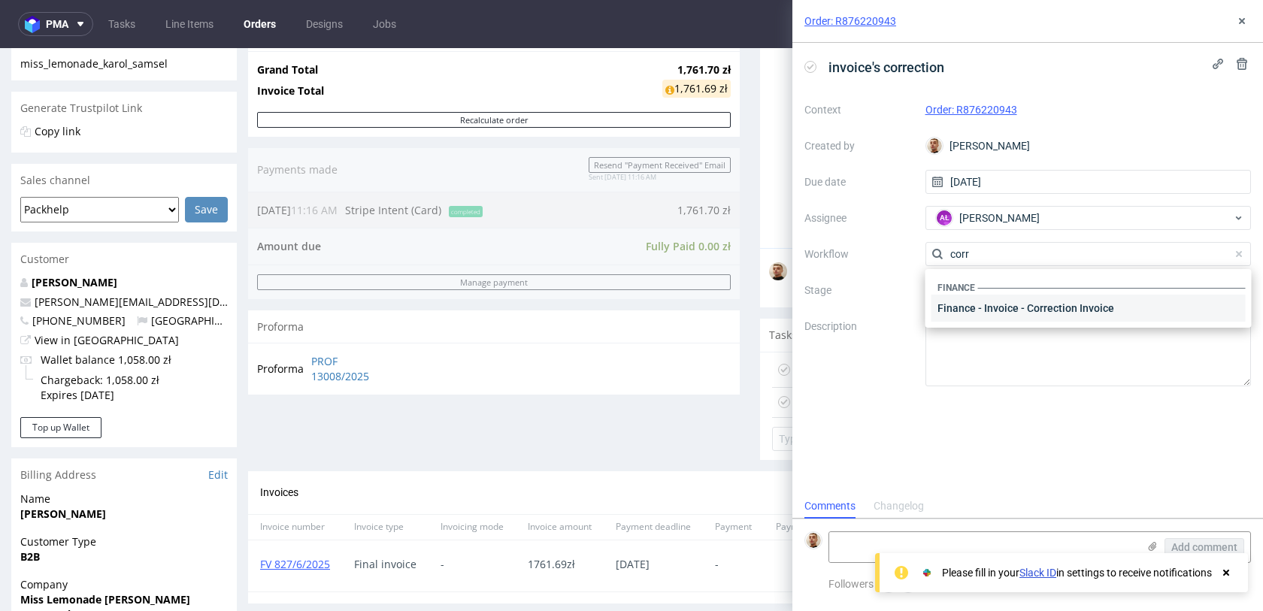
type input "corr"
click at [984, 301] on div "Finance - Invoice - Correction Invoice" at bounding box center [1088, 308] width 314 height 27
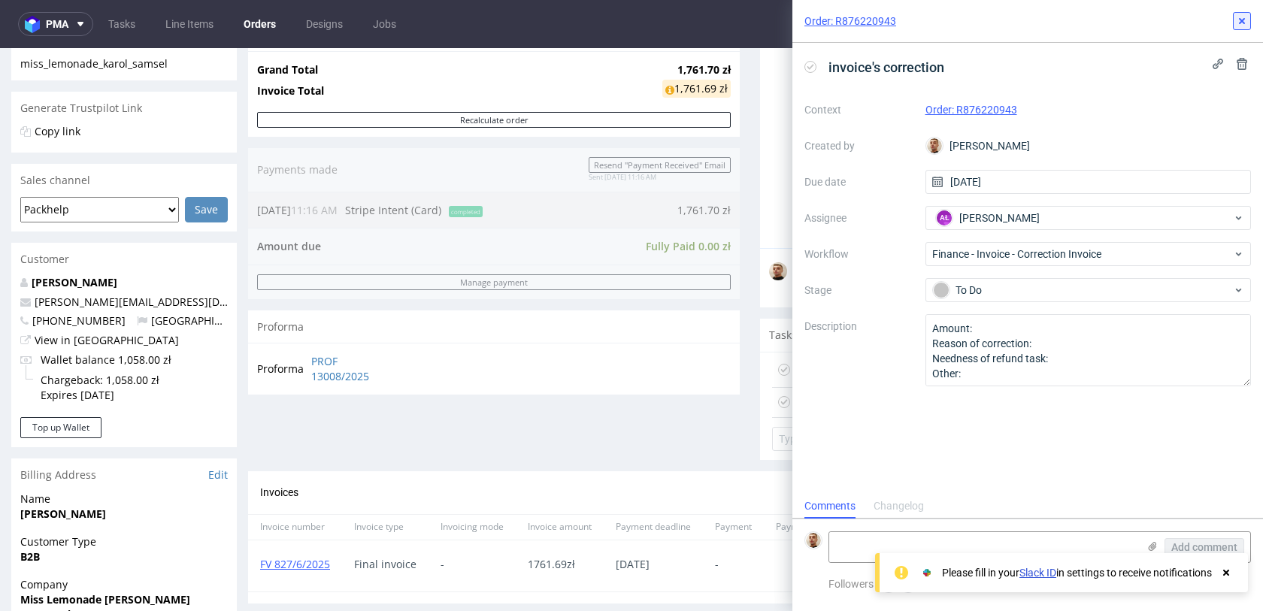
click at [1234, 22] on button at bounding box center [1242, 21] width 18 height 18
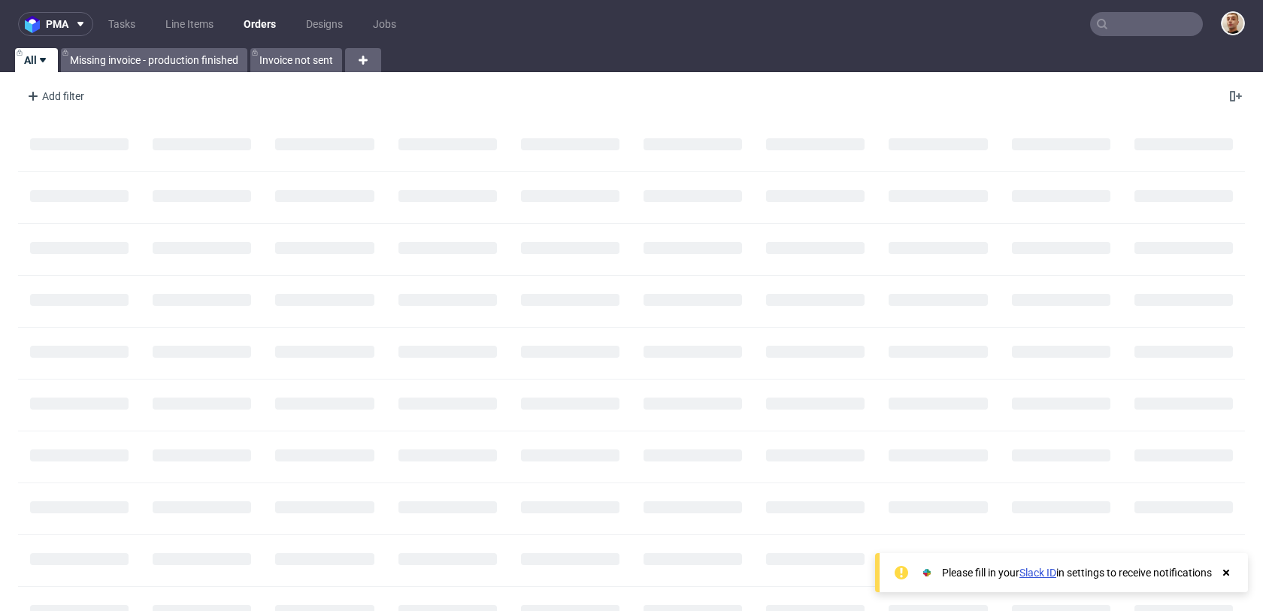
click at [1164, 26] on input "text" at bounding box center [1146, 24] width 113 height 24
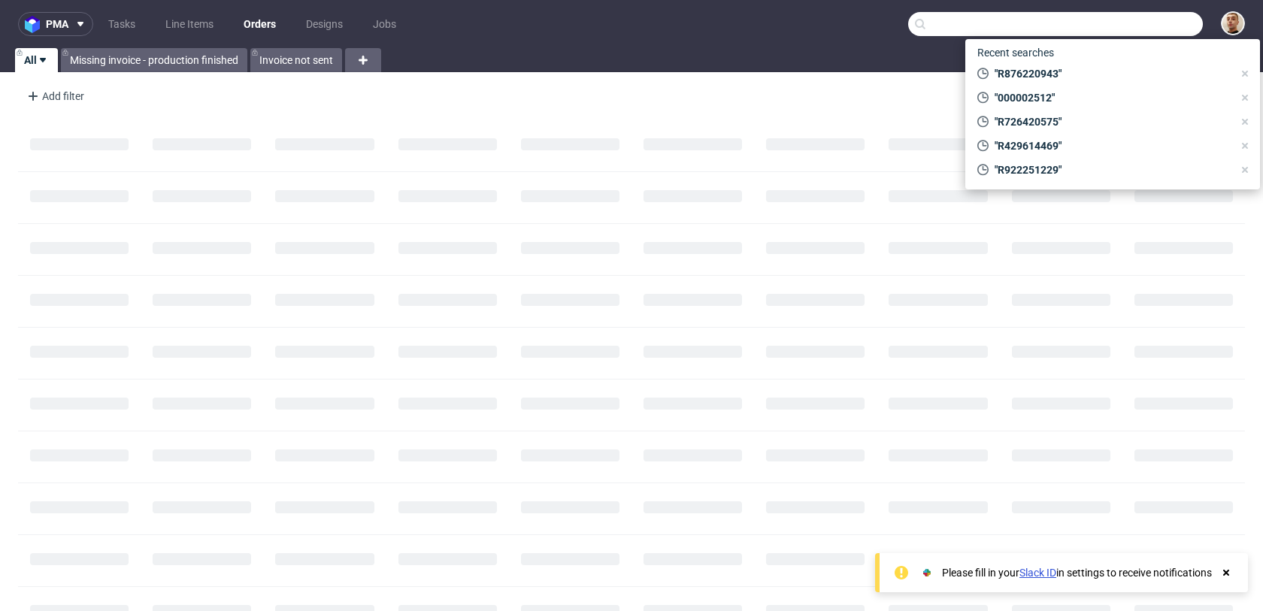
paste input "R290227908"
type input "R290227908"
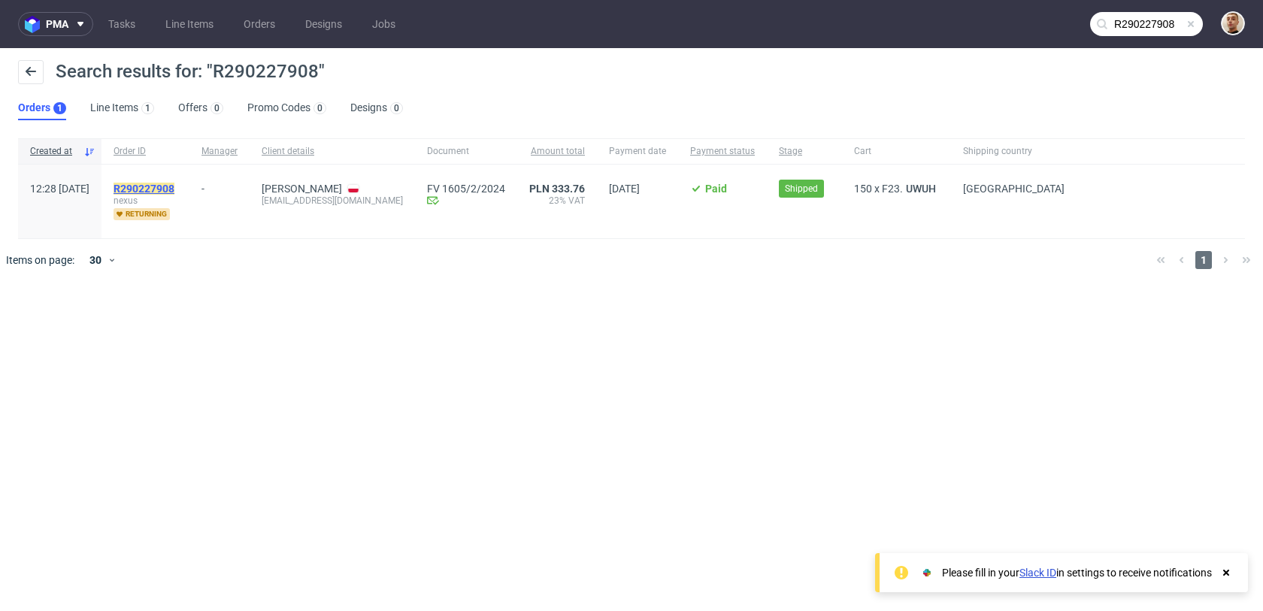
click at [174, 188] on mark "R290227908" at bounding box center [144, 189] width 61 height 12
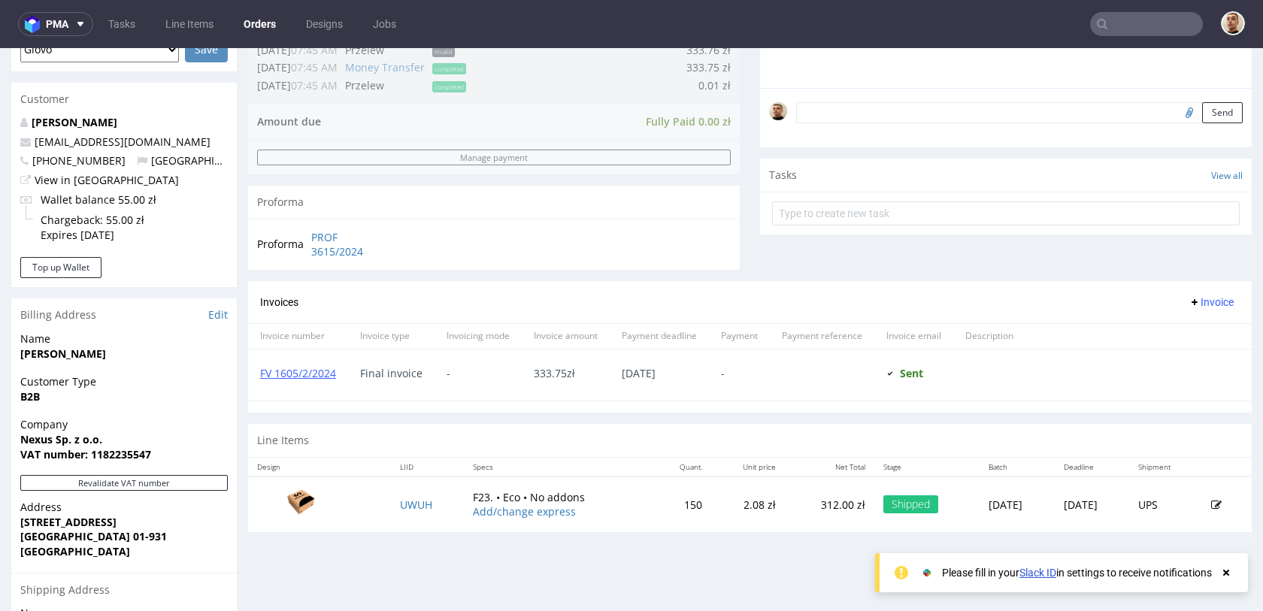
scroll to position [682, 0]
